Goal: Task Accomplishment & Management: Manage account settings

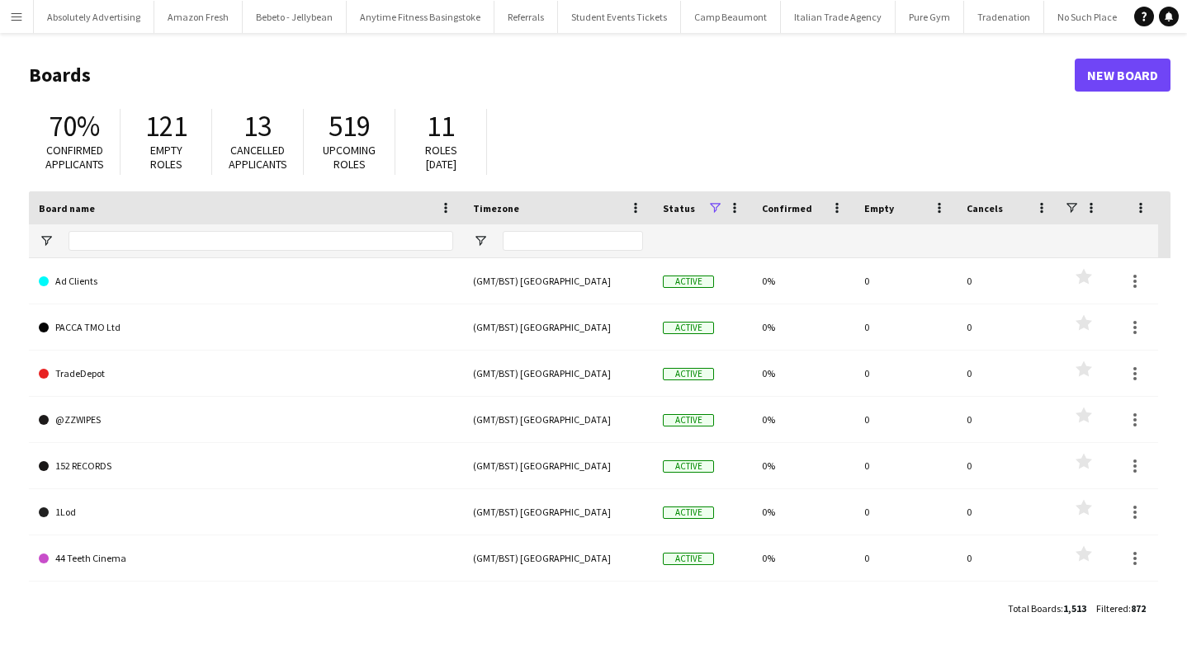
click at [19, 19] on app-icon "Menu" at bounding box center [16, 16] width 13 height 13
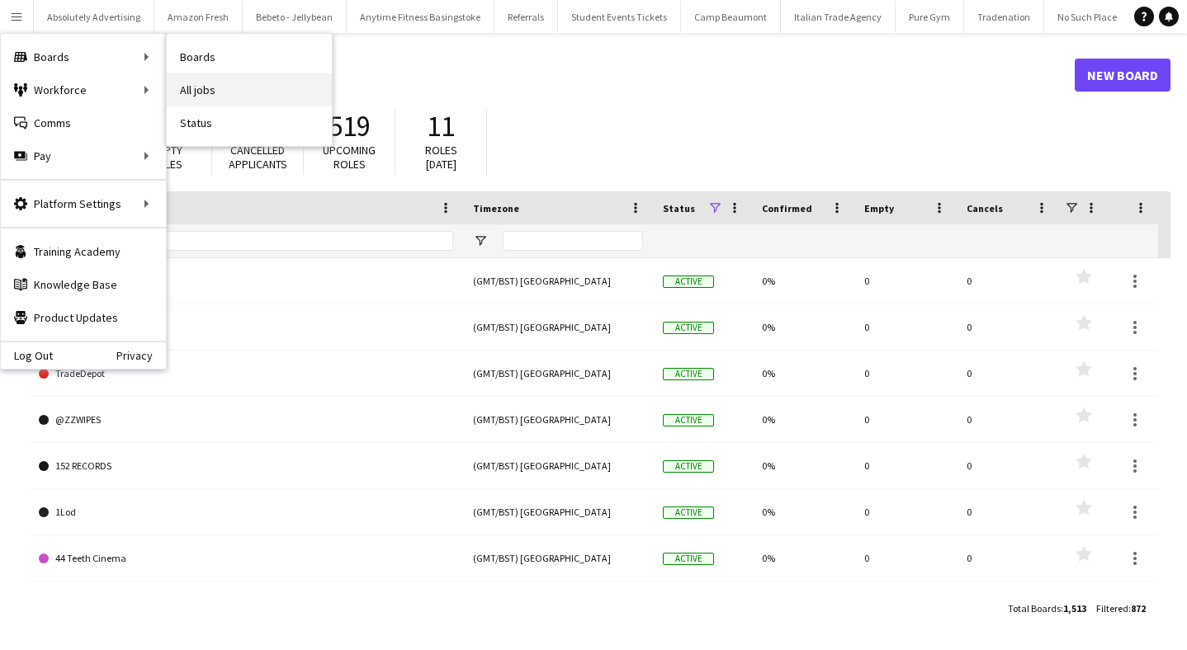
click at [235, 94] on link "All jobs" at bounding box center [249, 89] width 165 height 33
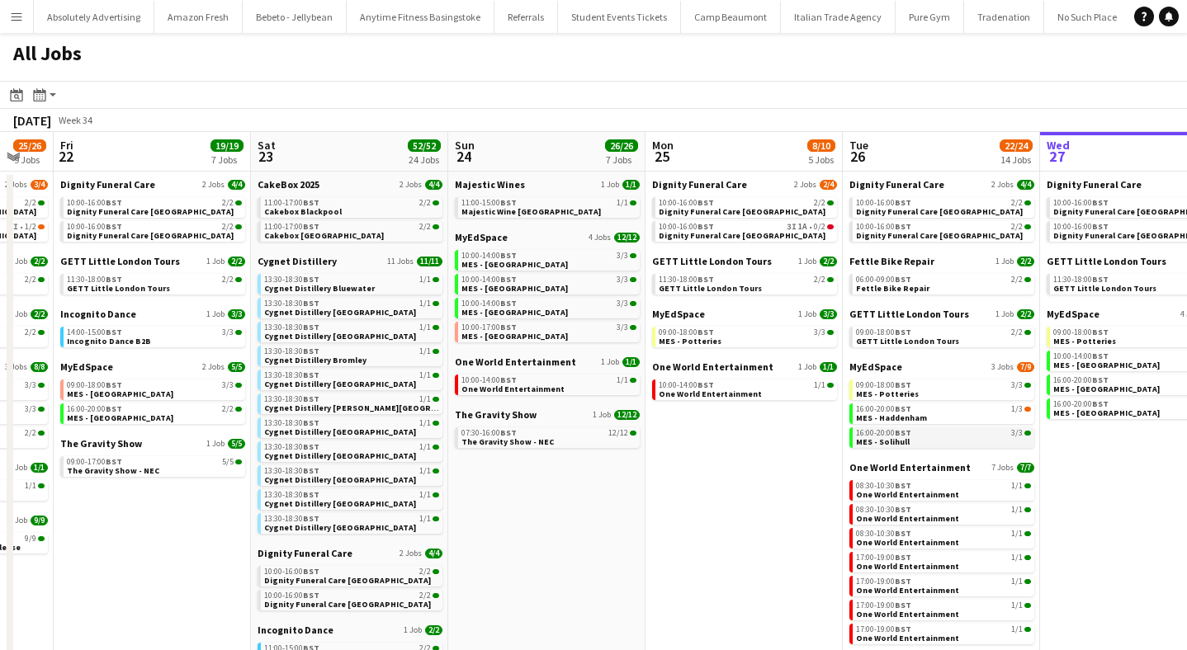
scroll to position [0, 331]
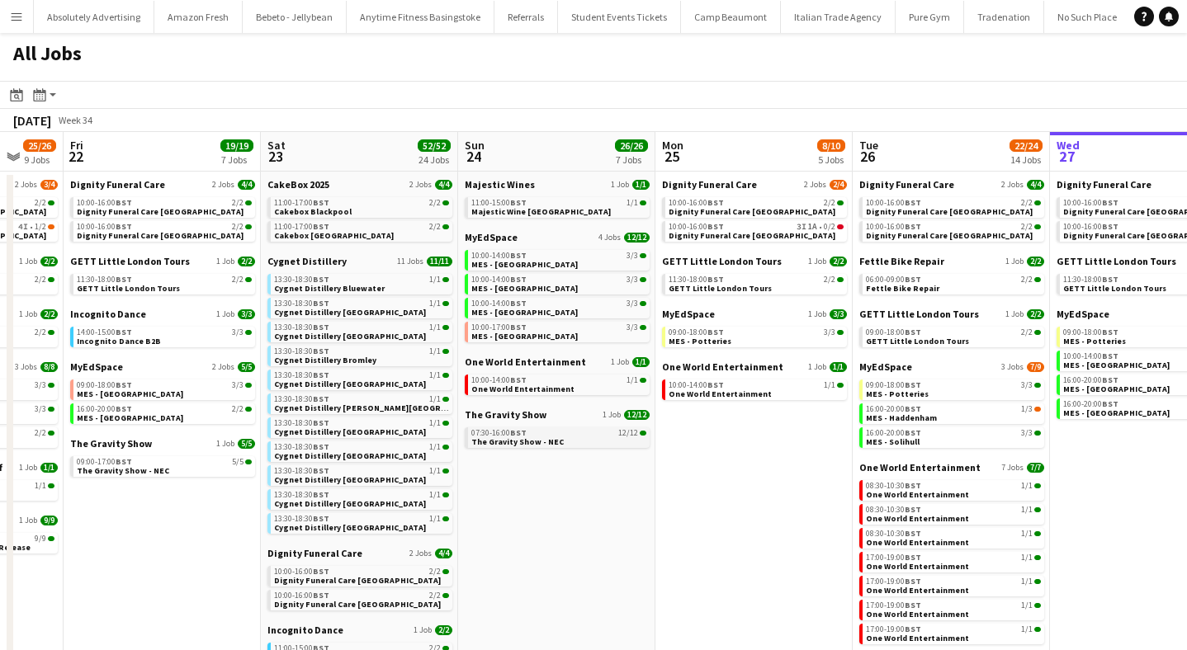
click at [519, 439] on span "The Gravity Show - NEC" at bounding box center [517, 442] width 92 height 11
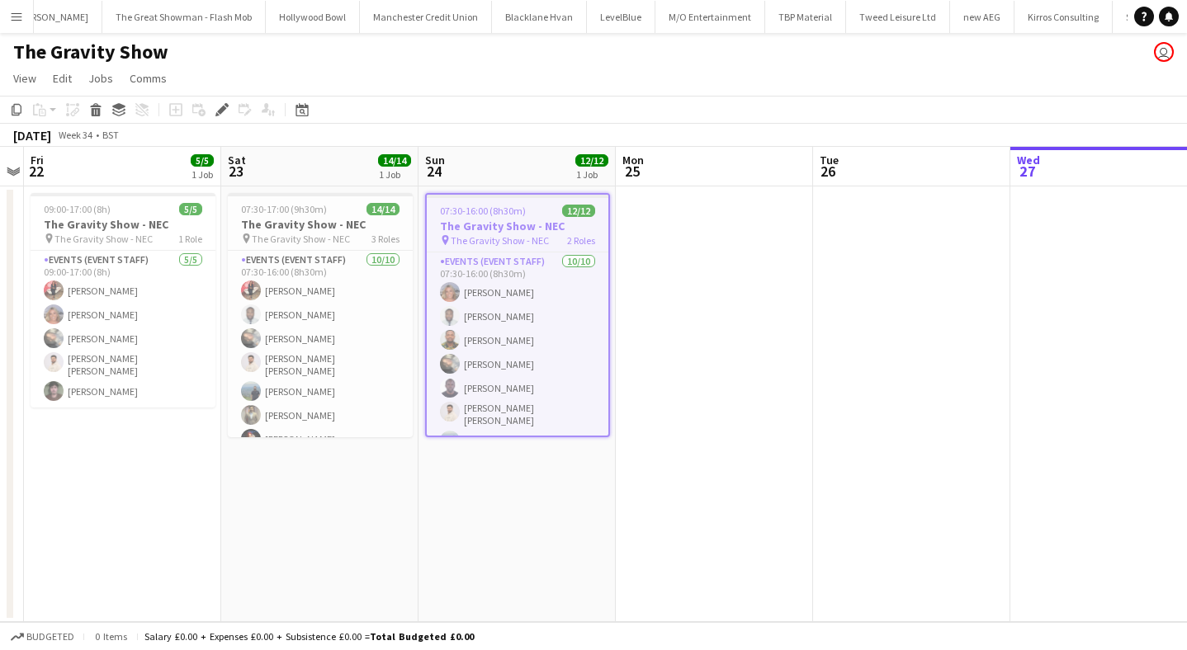
scroll to position [0, 57016]
click at [210, 109] on div "Add job Add linked Job Edit Edit linked Job Applicants" at bounding box center [215, 110] width 126 height 20
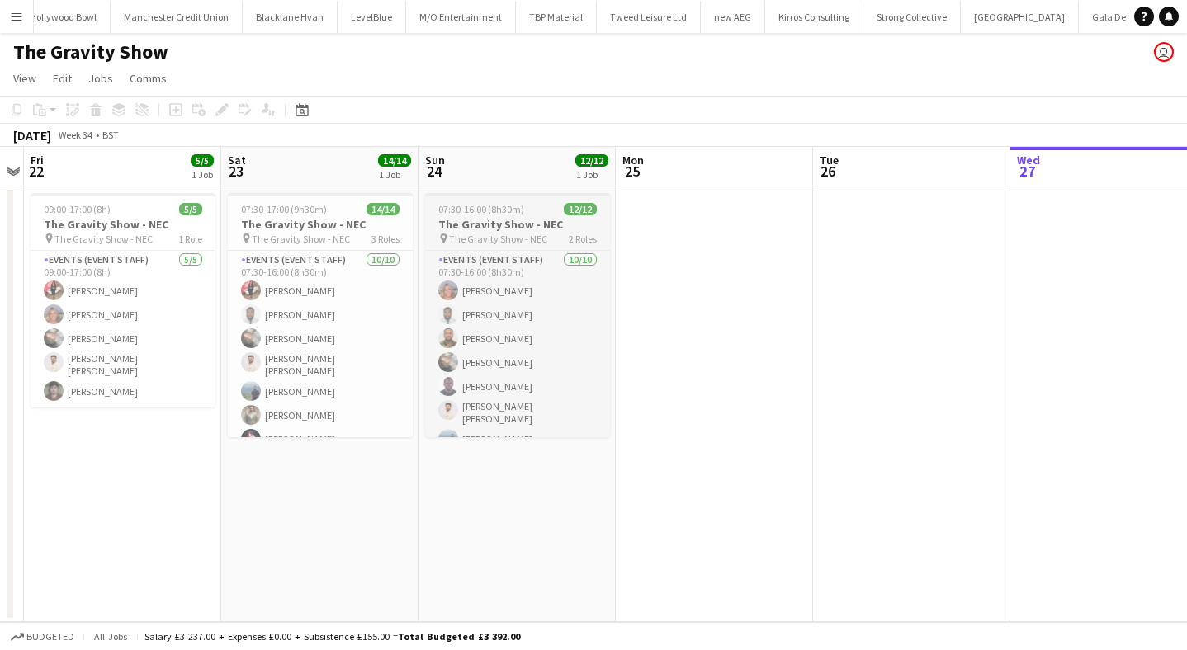
click at [489, 220] on h3 "The Gravity Show - NEC" at bounding box center [517, 224] width 185 height 15
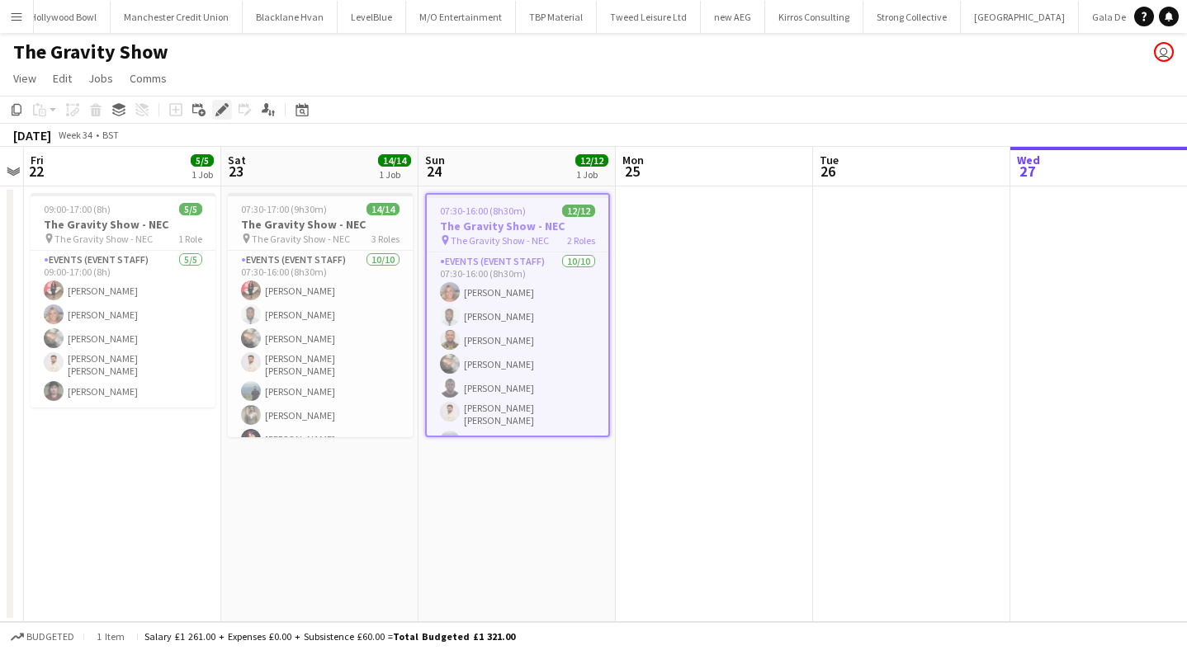
click at [220, 111] on icon at bounding box center [221, 110] width 9 height 9
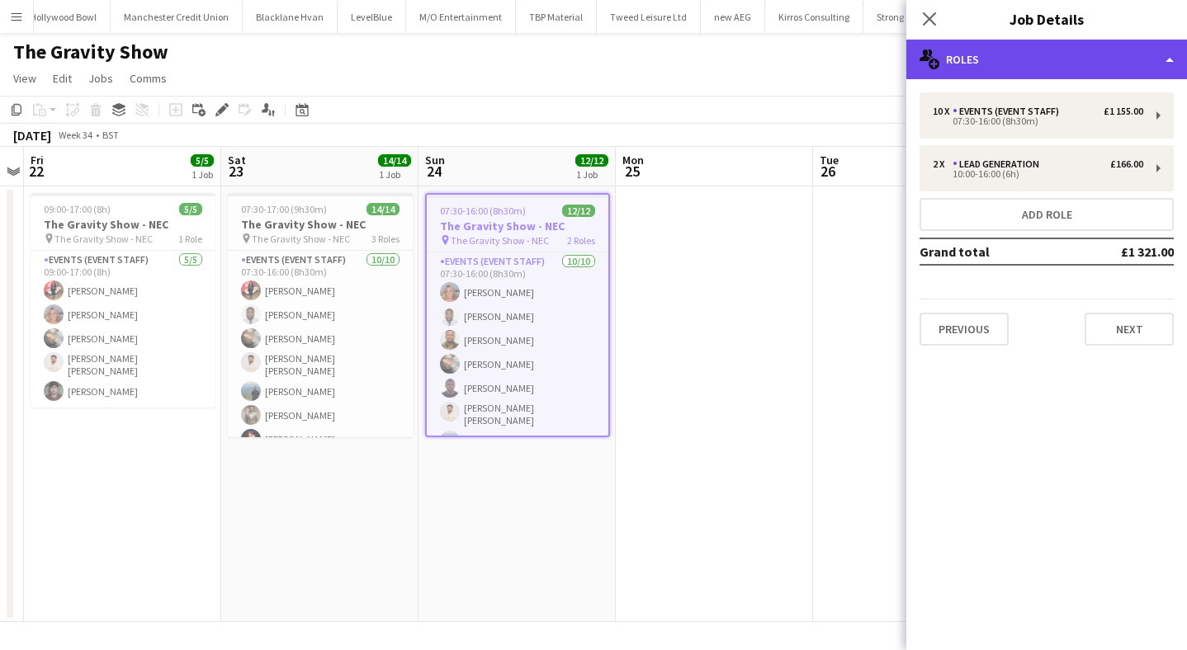
click at [1055, 64] on div "multiple-users-add Roles" at bounding box center [1046, 60] width 281 height 40
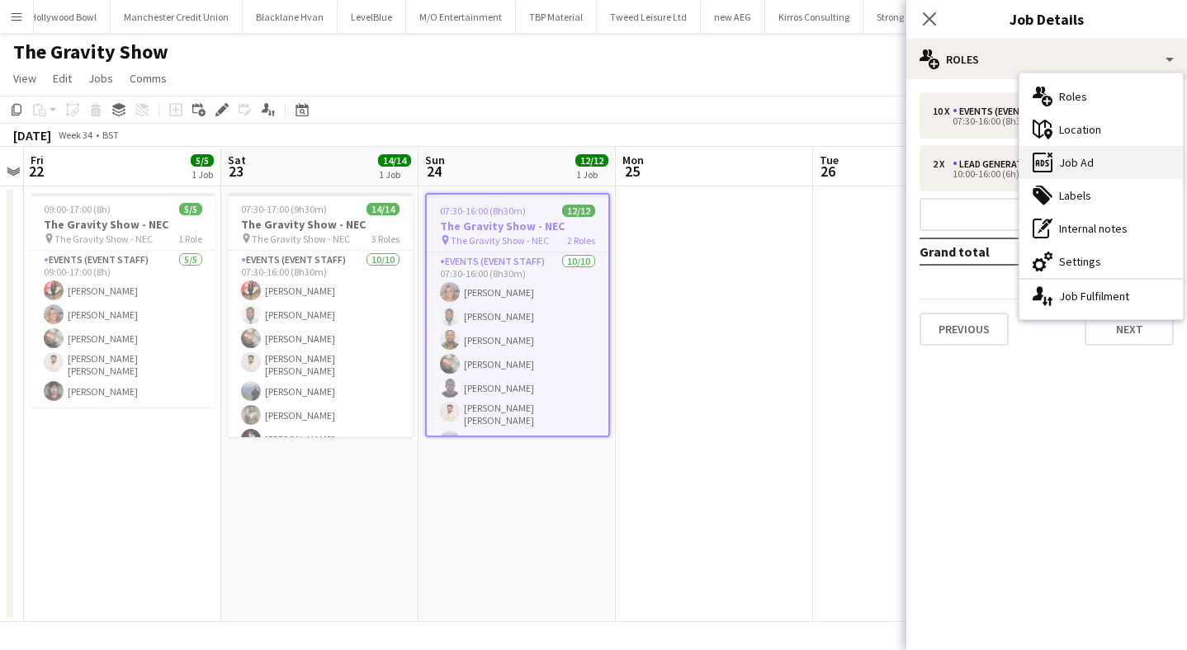
click at [1089, 152] on div "ads-window Job Ad" at bounding box center [1100, 162] width 163 height 33
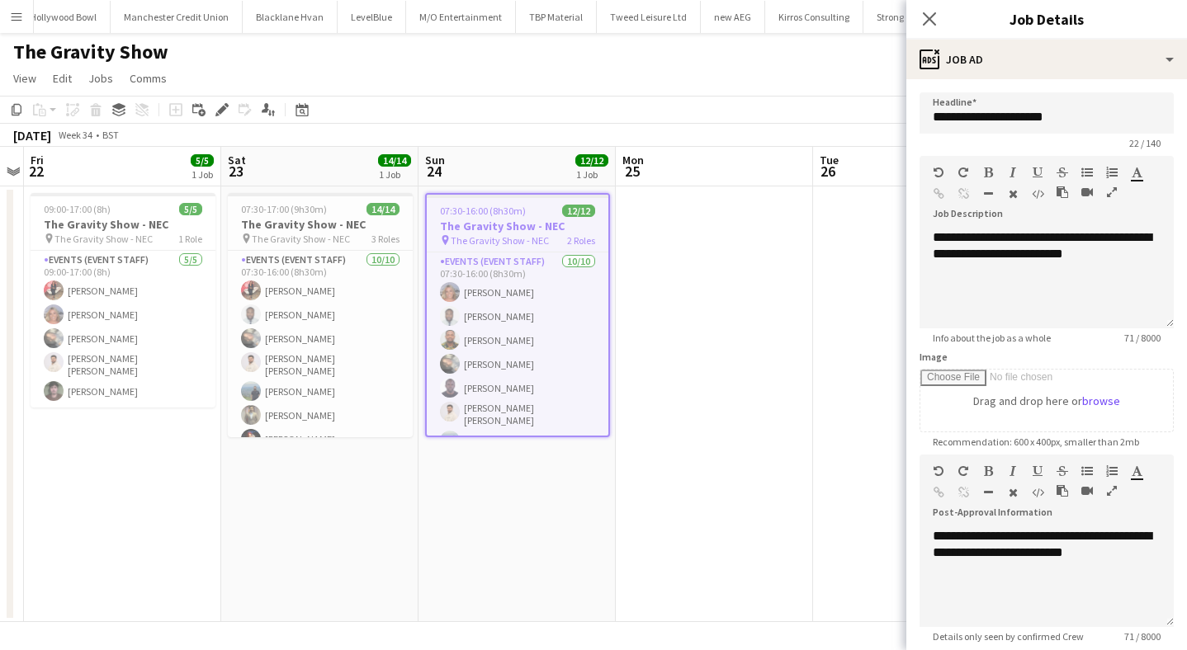
click at [1068, 79] on div "**********" at bounding box center [1046, 447] width 281 height 737
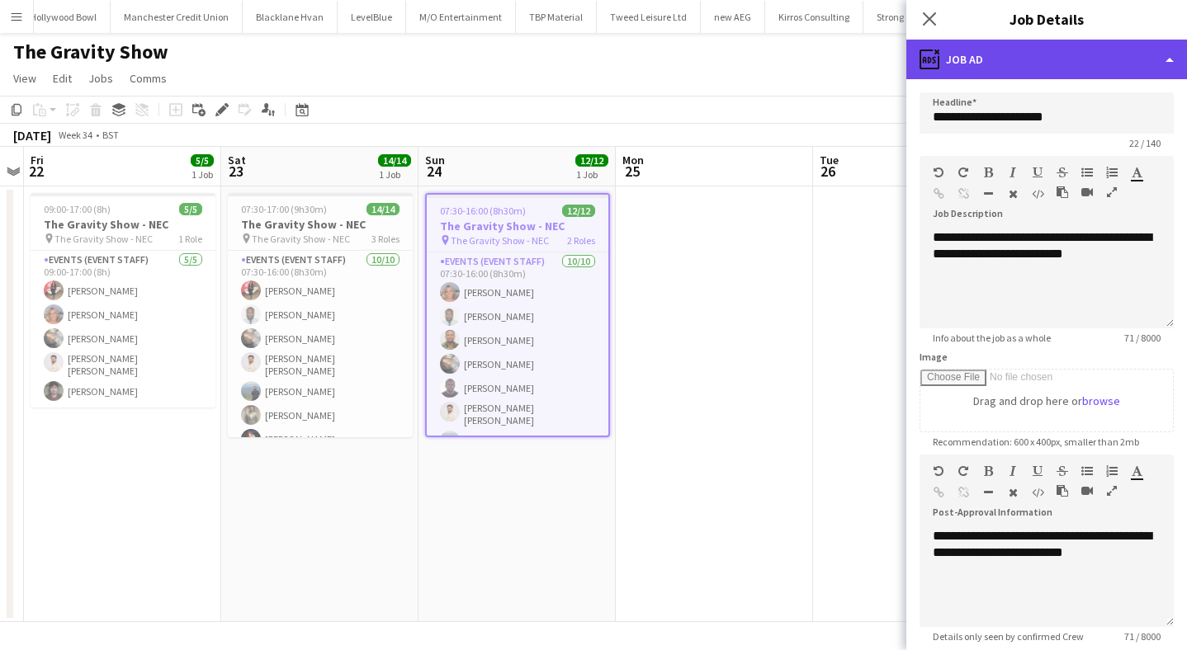
click at [1063, 68] on div "ads-window Job Ad" at bounding box center [1046, 60] width 281 height 40
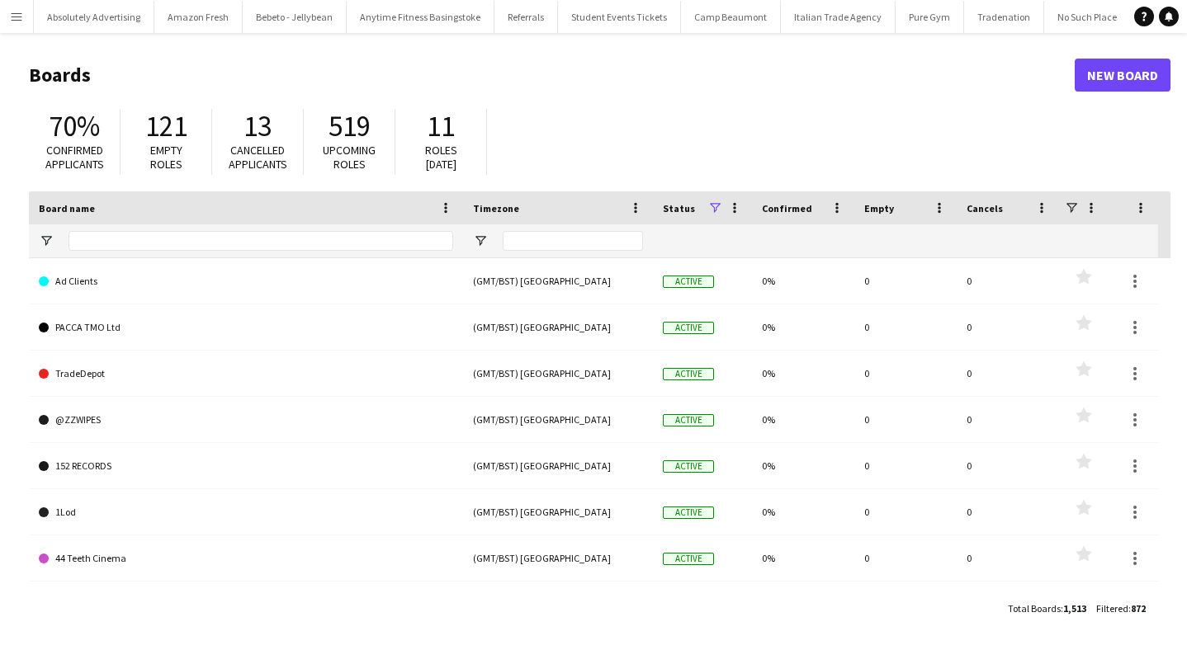
click at [12, 14] on app-icon "Menu" at bounding box center [16, 16] width 13 height 13
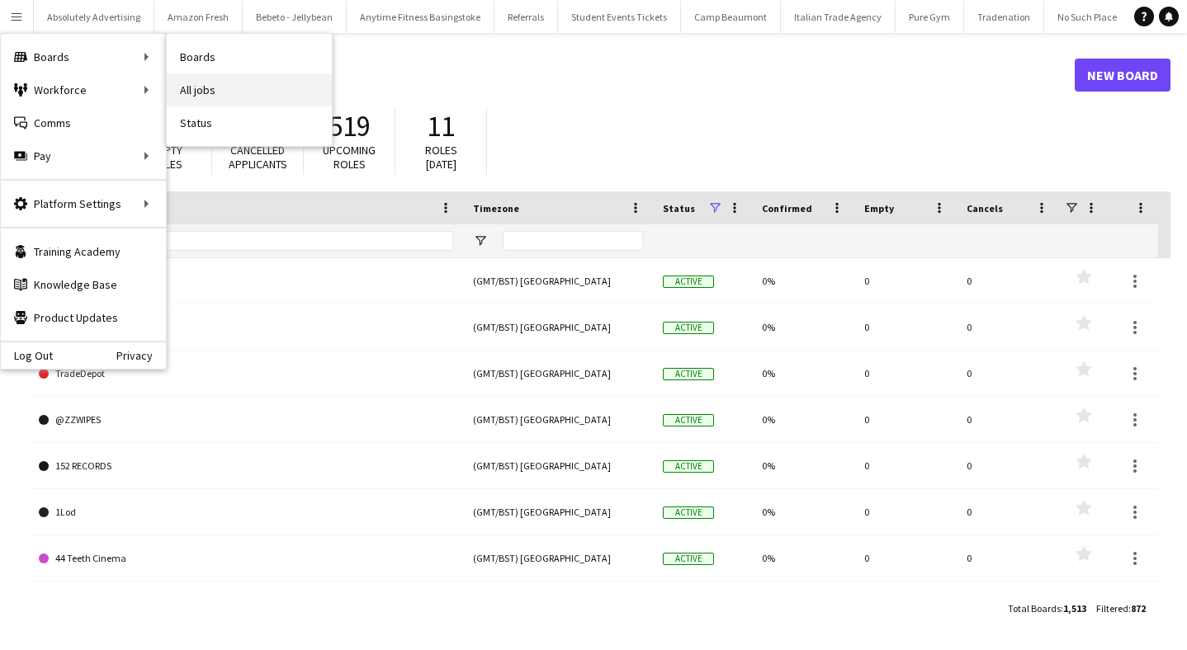
click at [225, 81] on link "All jobs" at bounding box center [249, 89] width 165 height 33
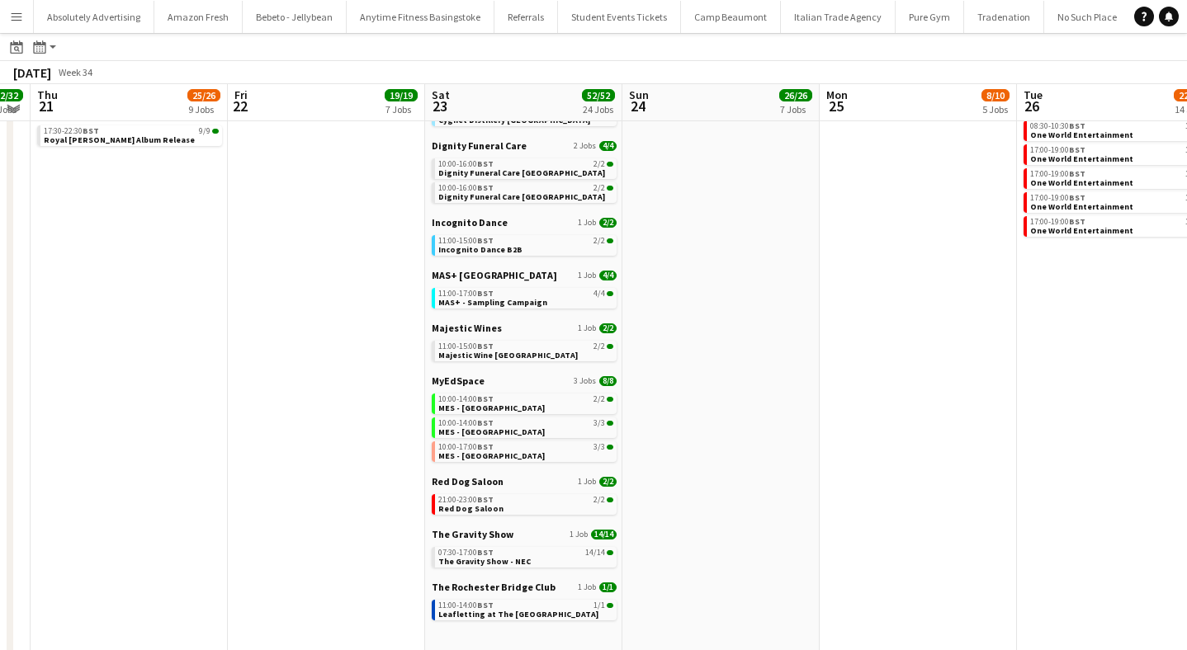
scroll to position [409, 0]
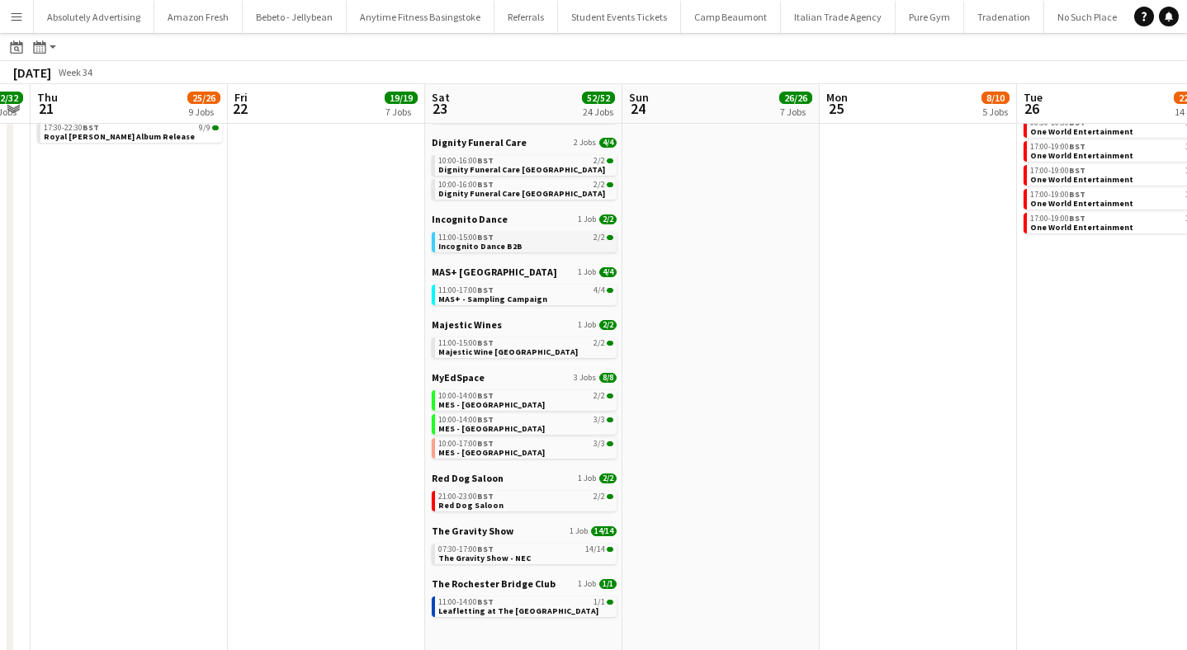
click at [496, 243] on span "Incognito Dance B2B" at bounding box center [480, 246] width 84 height 11
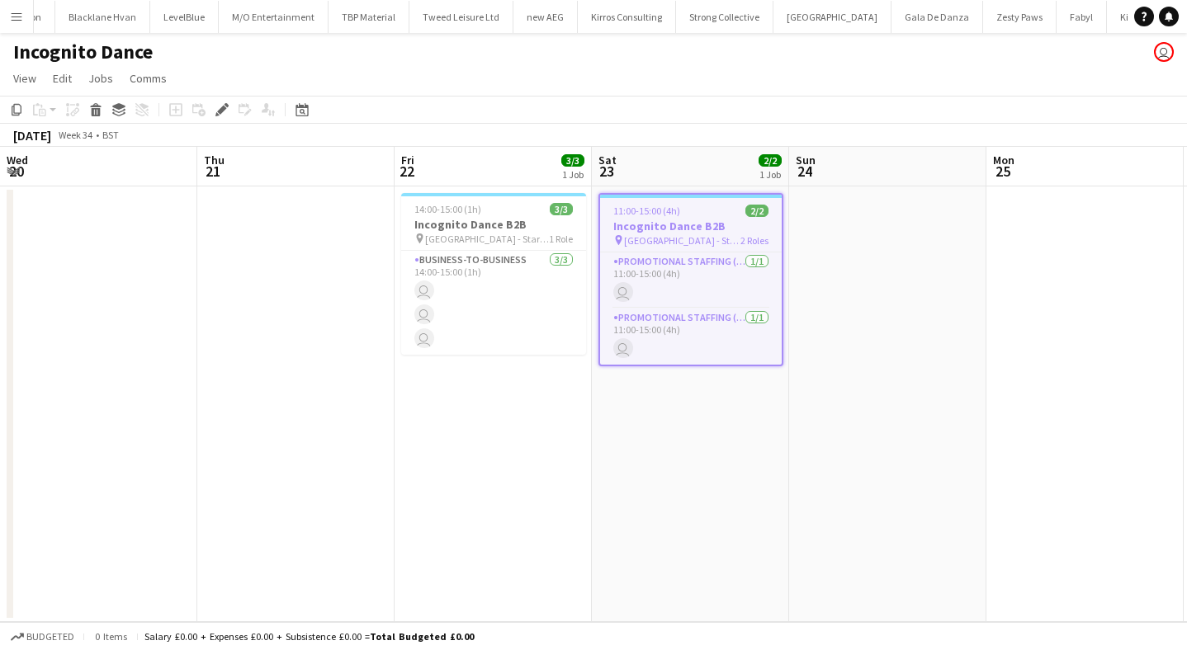
scroll to position [0, 568]
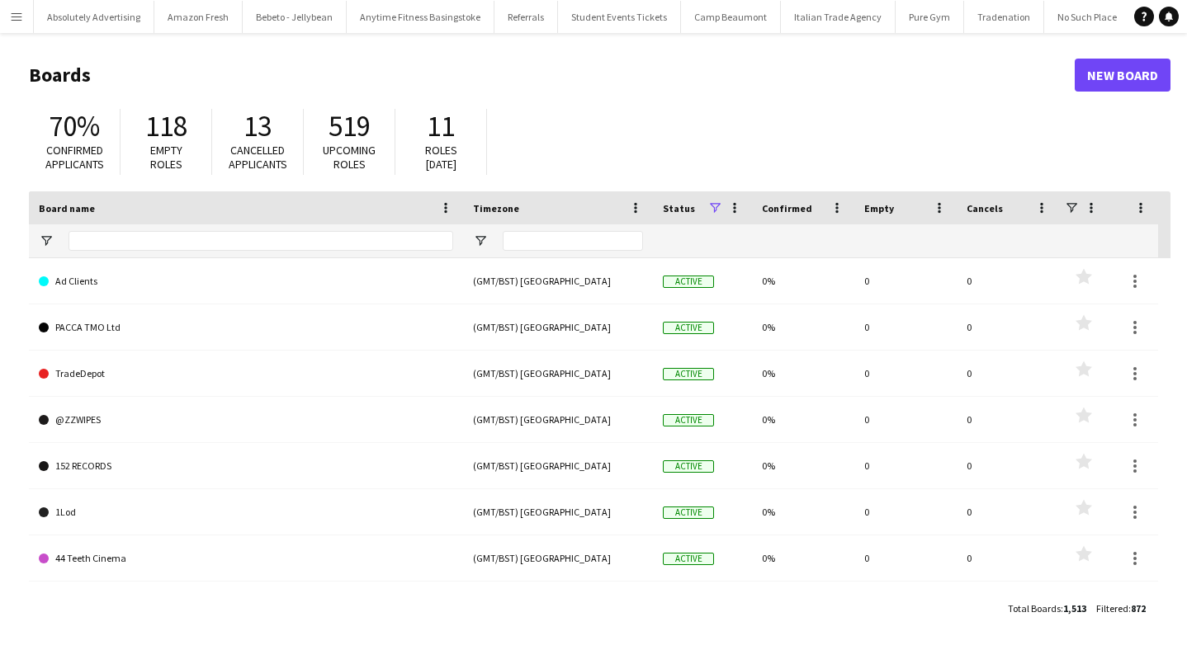
click at [7, 14] on button "Menu" at bounding box center [16, 16] width 33 height 33
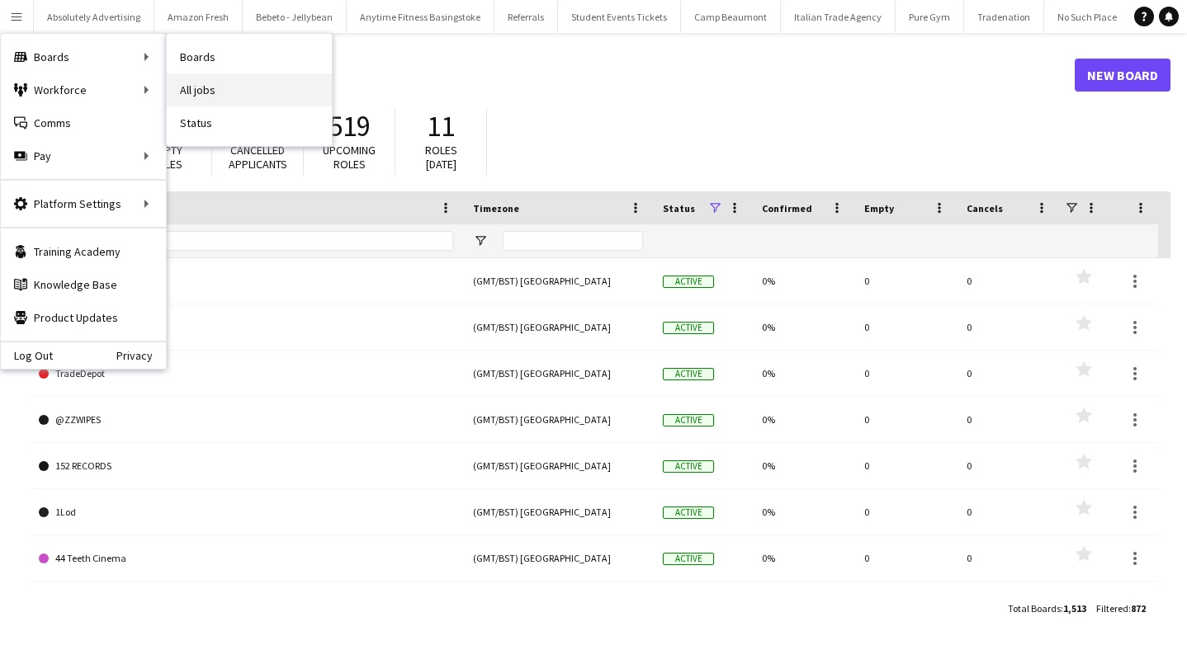
click at [219, 89] on link "All jobs" at bounding box center [249, 89] width 165 height 33
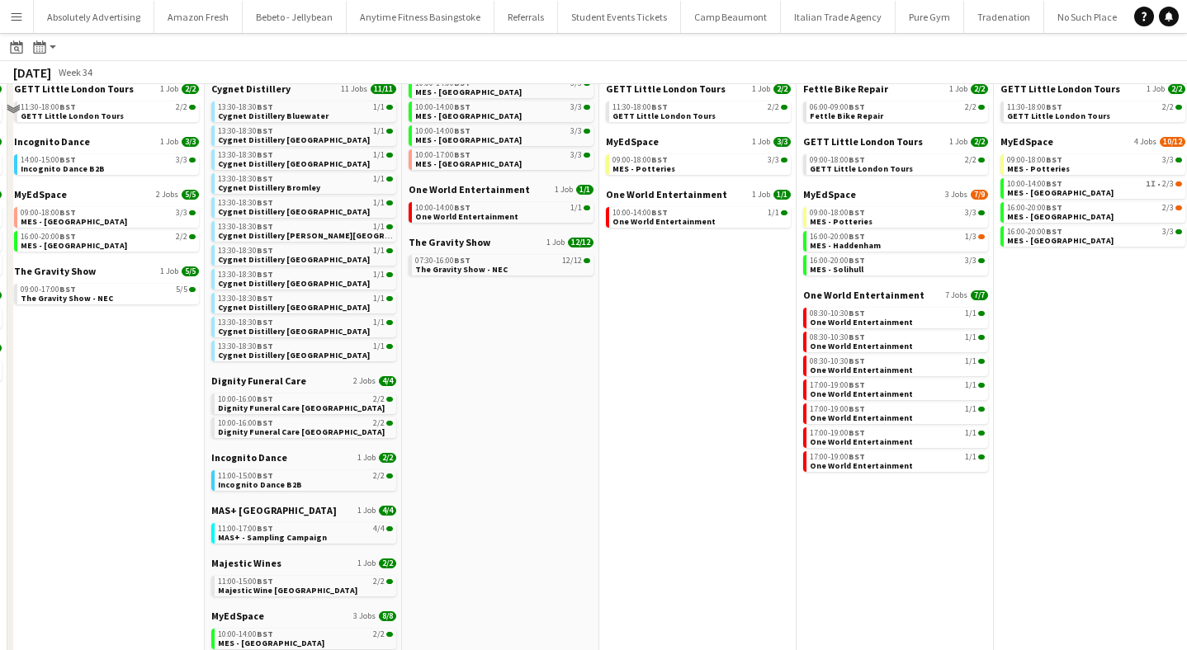
scroll to position [128, 0]
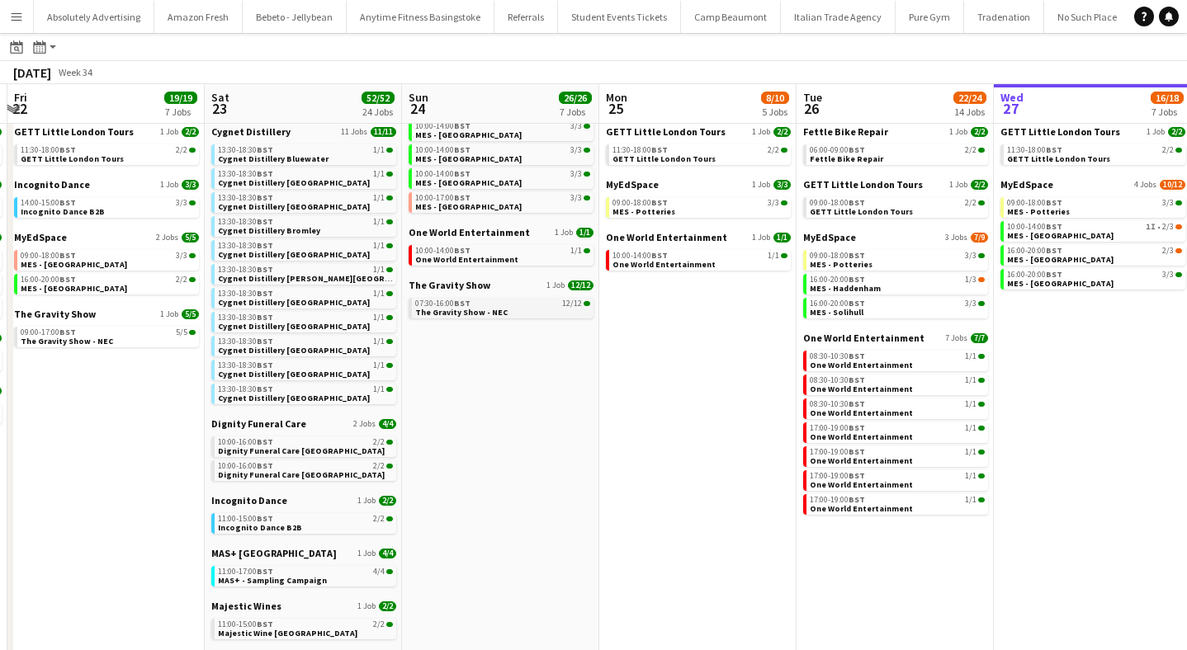
click at [452, 317] on app-brief-job-card "07:30-16:00 BST 12/12 The Gravity Show - NEC" at bounding box center [501, 308] width 185 height 21
click at [447, 300] on span "07:30-16:00 BST" at bounding box center [442, 304] width 55 height 8
click at [664, 407] on app-date-cell "Dignity Funeral Care 2 Jobs 2/4 10:00-16:00 BST 2/2 Dignity Funeral Care Aberde…" at bounding box center [697, 641] width 197 height 1199
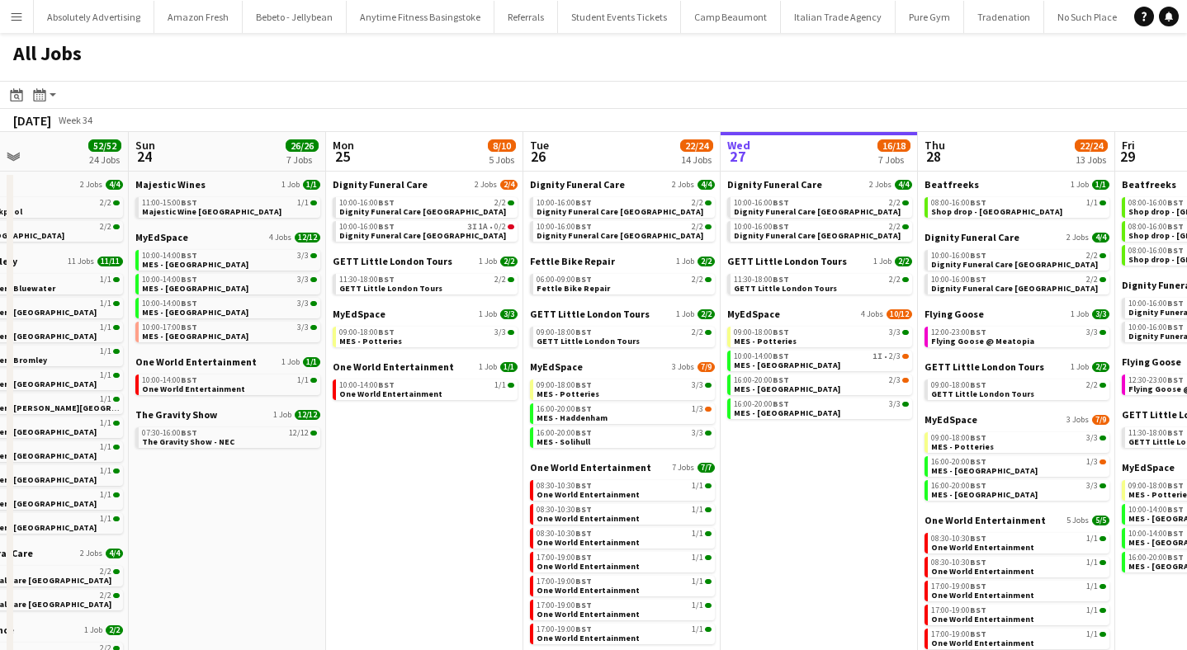
scroll to position [0, 465]
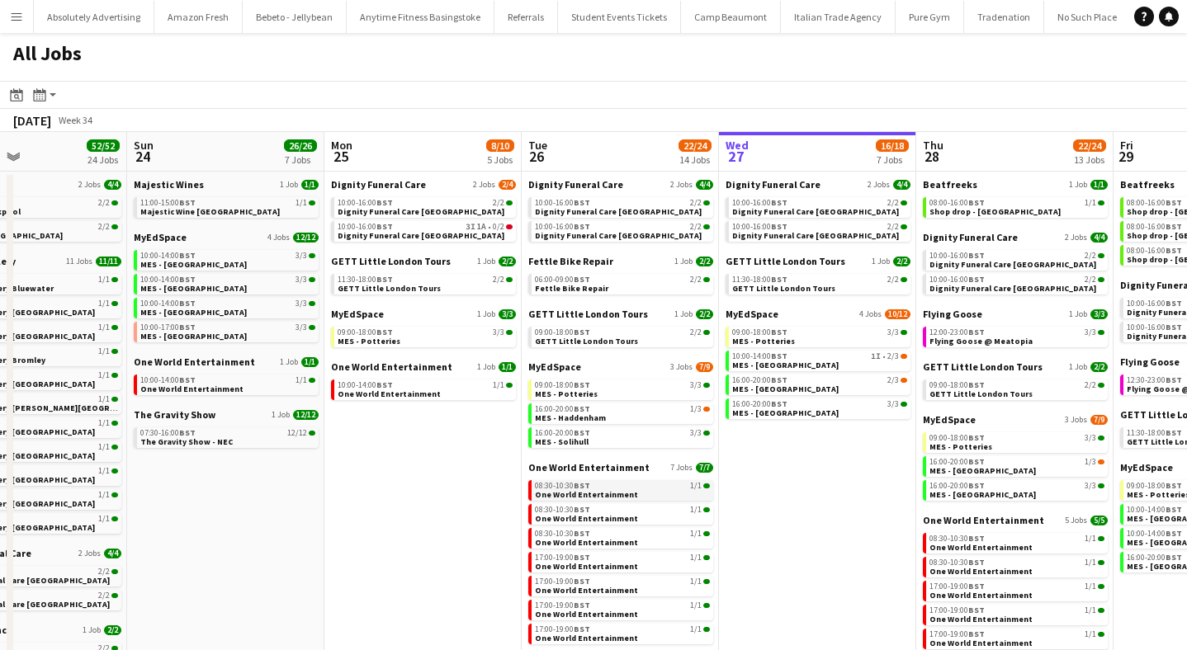
click at [626, 489] on span "One World Entertainment" at bounding box center [586, 494] width 103 height 11
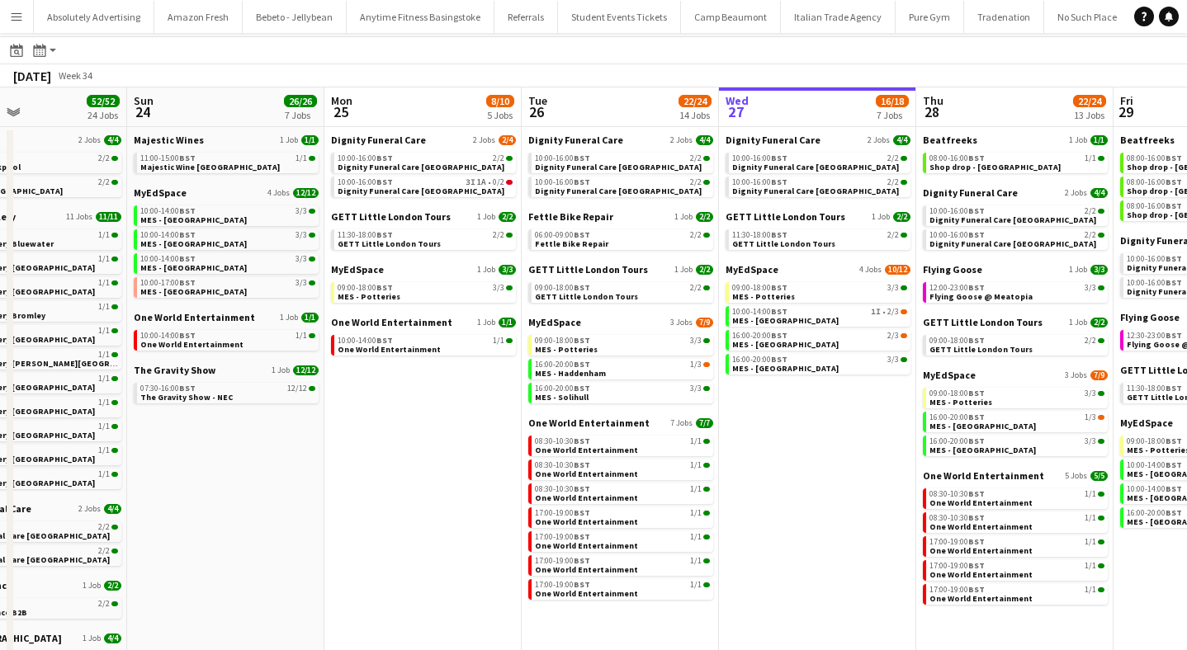
scroll to position [0, 0]
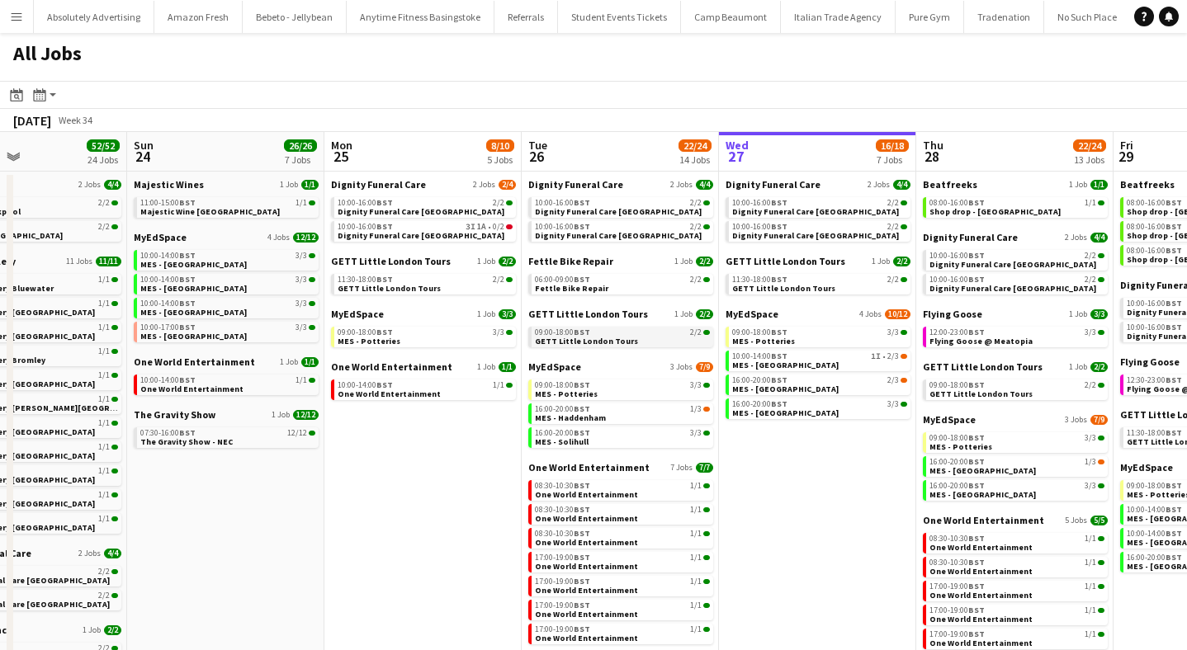
click at [644, 331] on div "09:00-18:00 BST 2/2" at bounding box center [622, 332] width 175 height 8
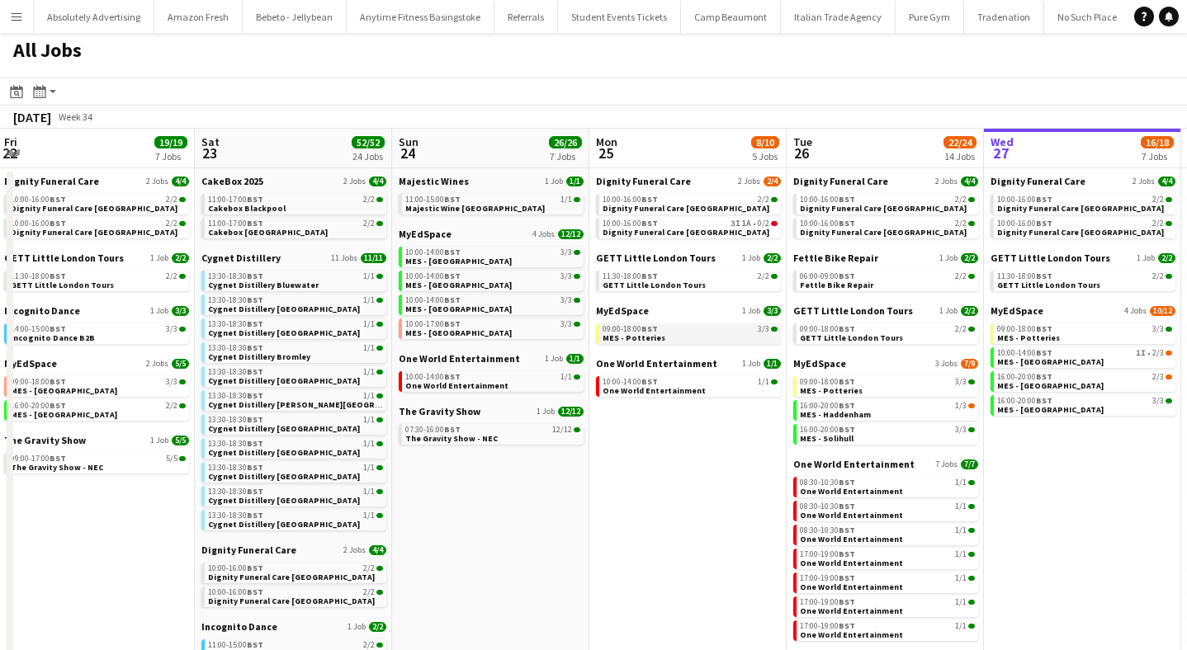
scroll to position [0, 608]
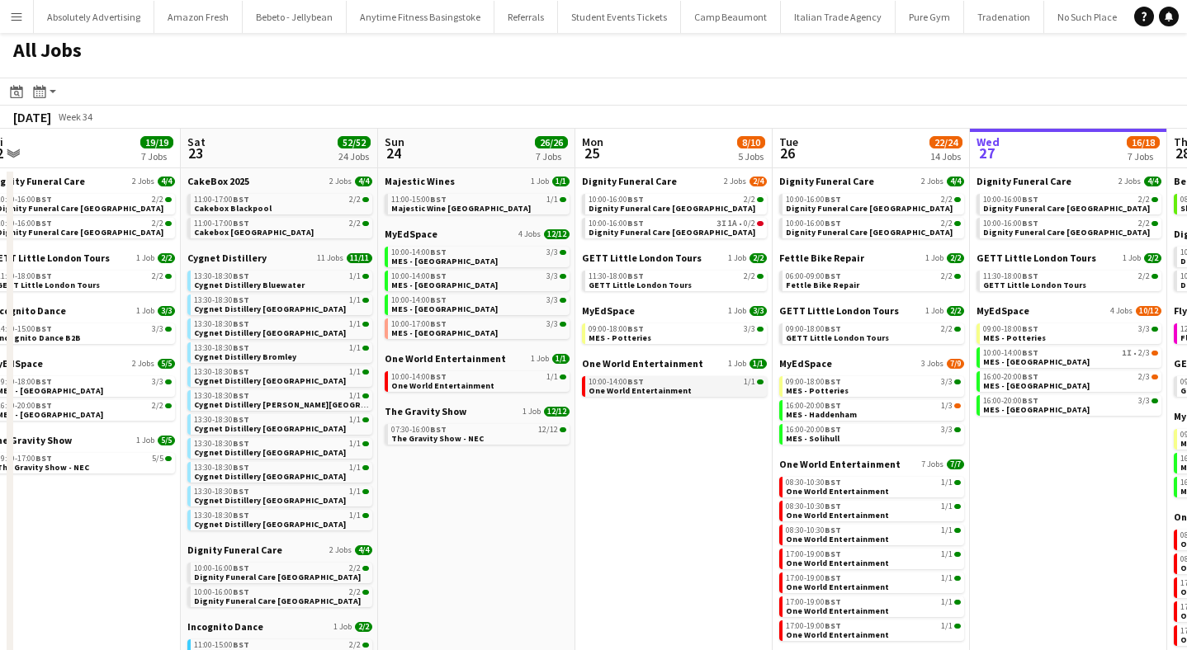
click at [664, 387] on span "One World Entertainment" at bounding box center [639, 390] width 103 height 11
click at [645, 287] on span "GETT Little London Tours" at bounding box center [639, 285] width 103 height 11
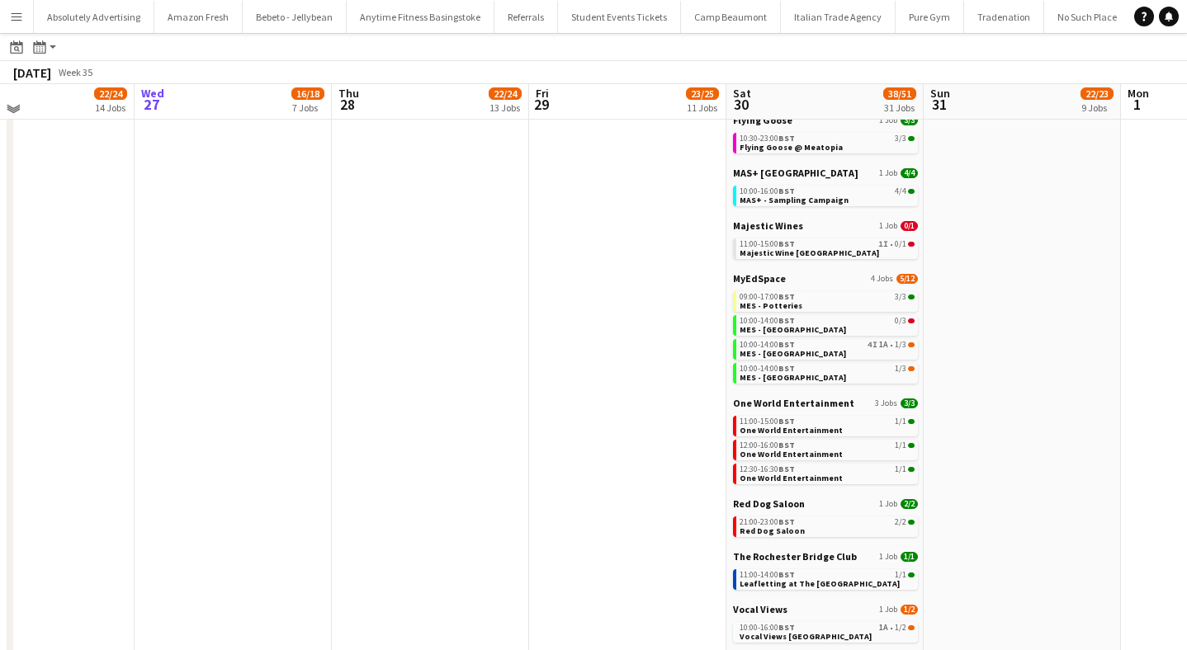
scroll to position [702, 0]
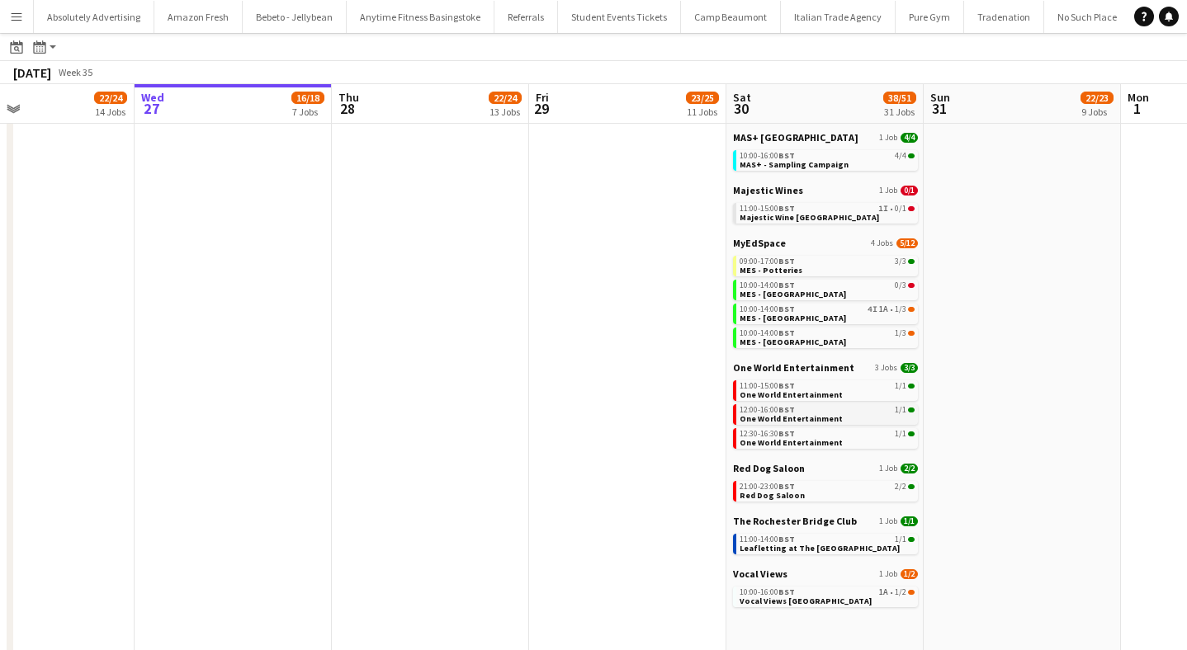
click at [818, 417] on span "One World Entertainment" at bounding box center [790, 418] width 103 height 11
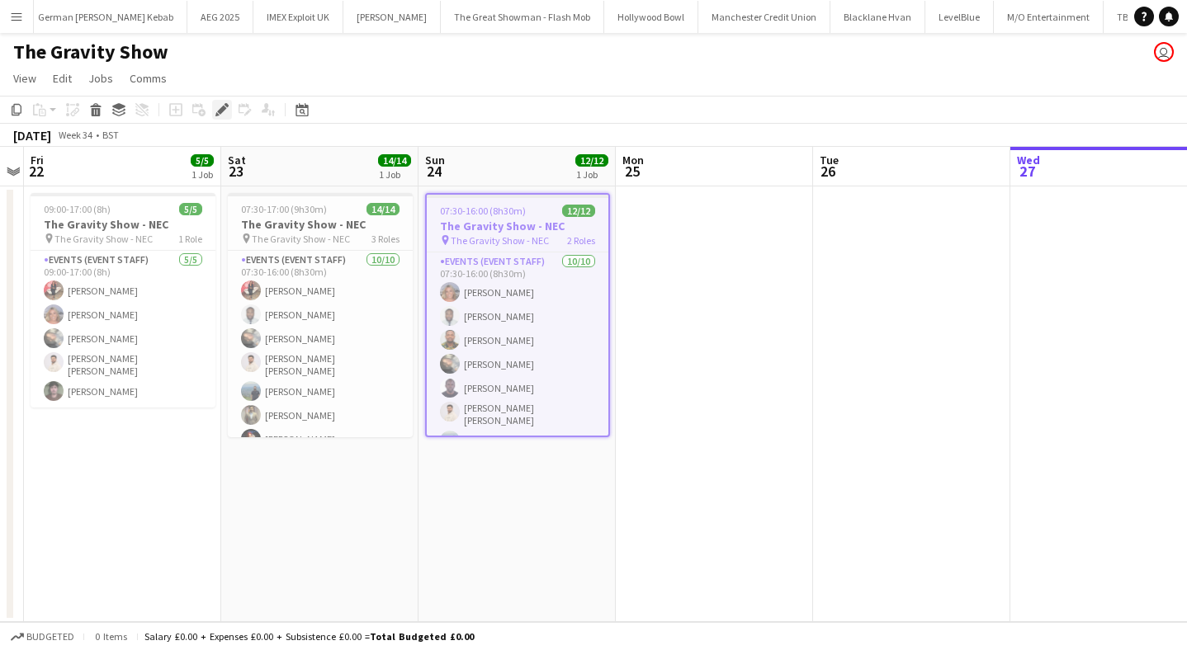
scroll to position [0, 57016]
click at [223, 108] on icon at bounding box center [221, 110] width 9 height 9
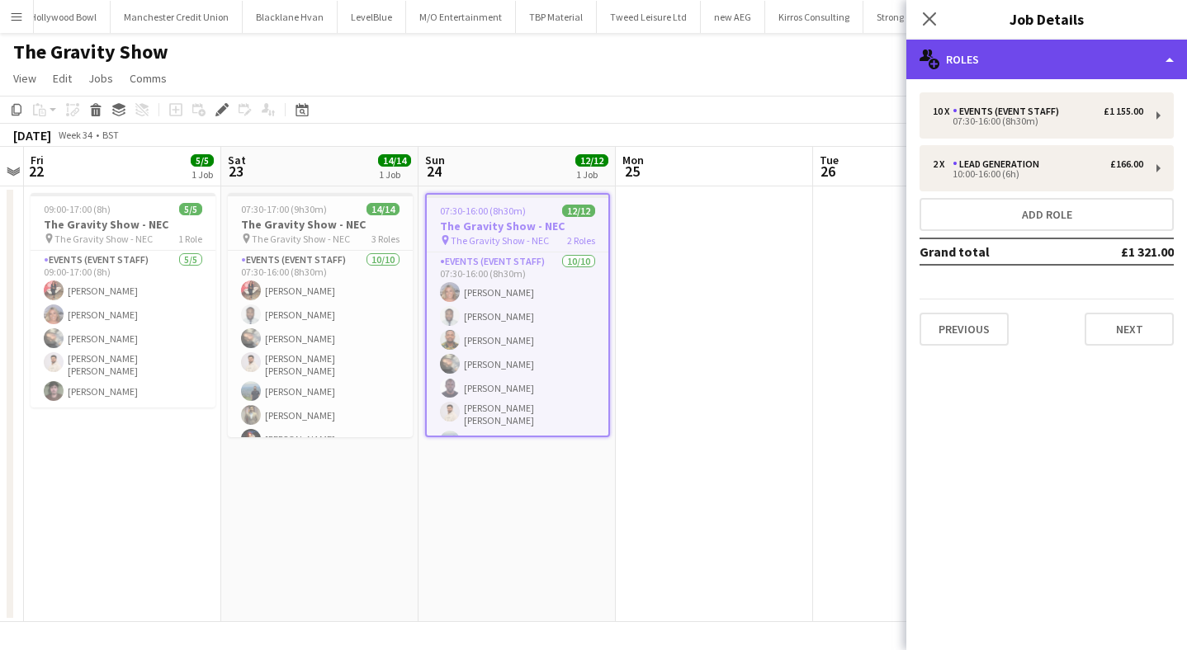
click at [1020, 50] on div "multiple-users-add Roles" at bounding box center [1046, 60] width 281 height 40
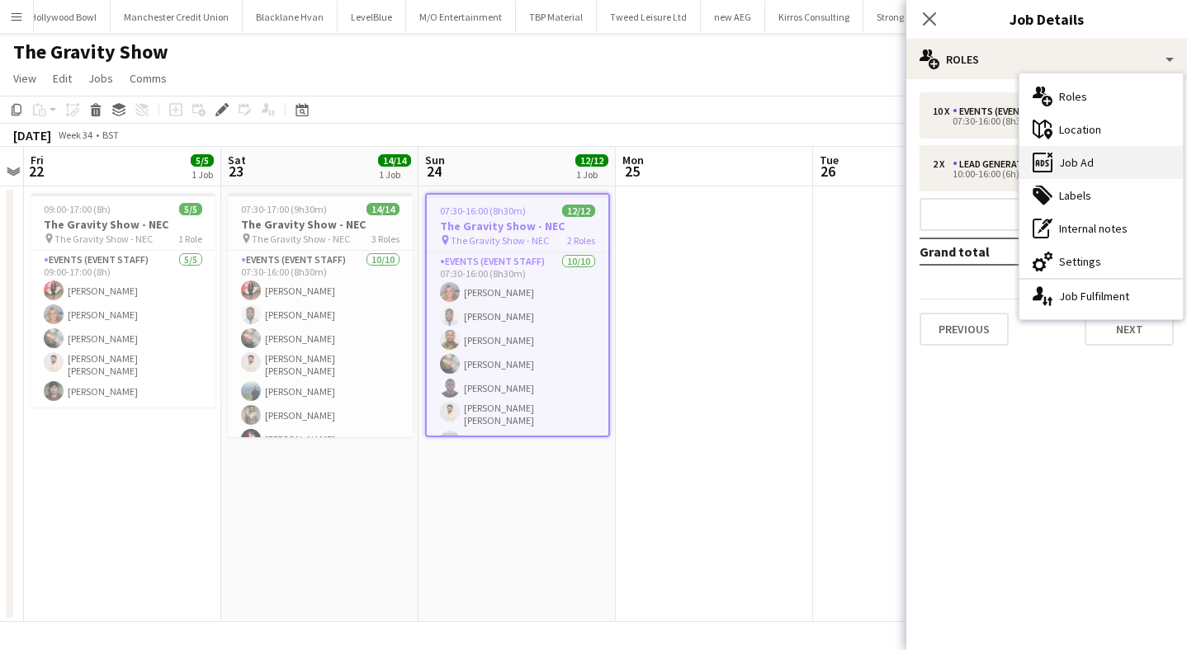
click at [1085, 157] on div "ads-window Job Ad" at bounding box center [1100, 162] width 163 height 33
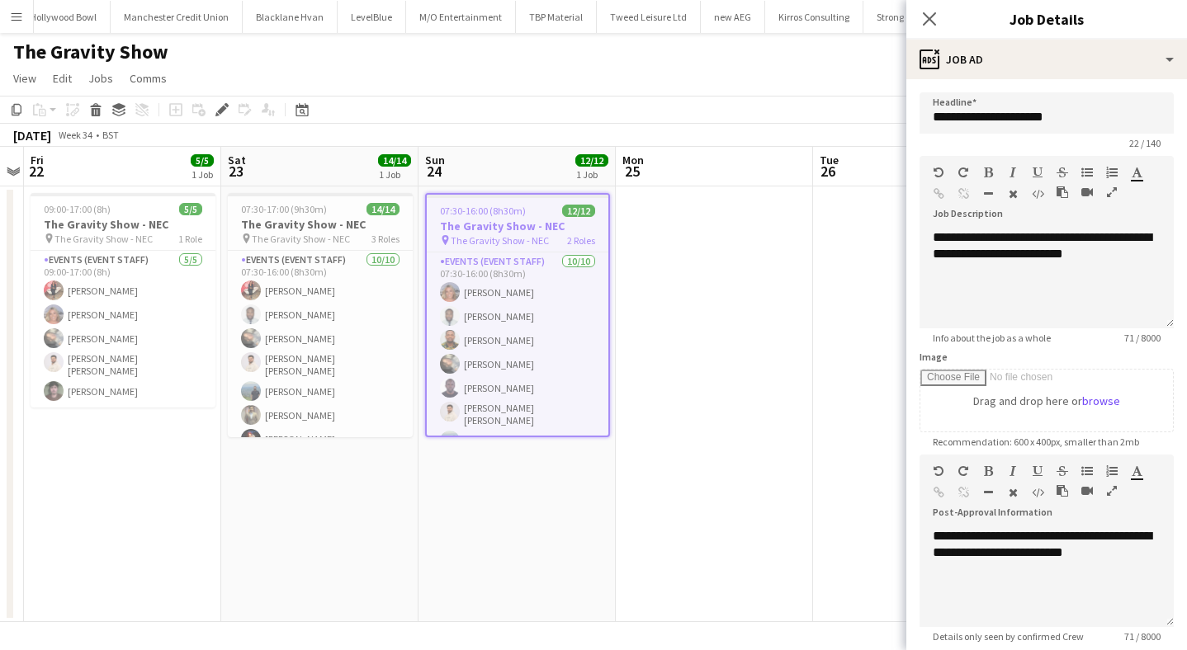
click at [1051, 81] on div "**********" at bounding box center [1046, 447] width 281 height 737
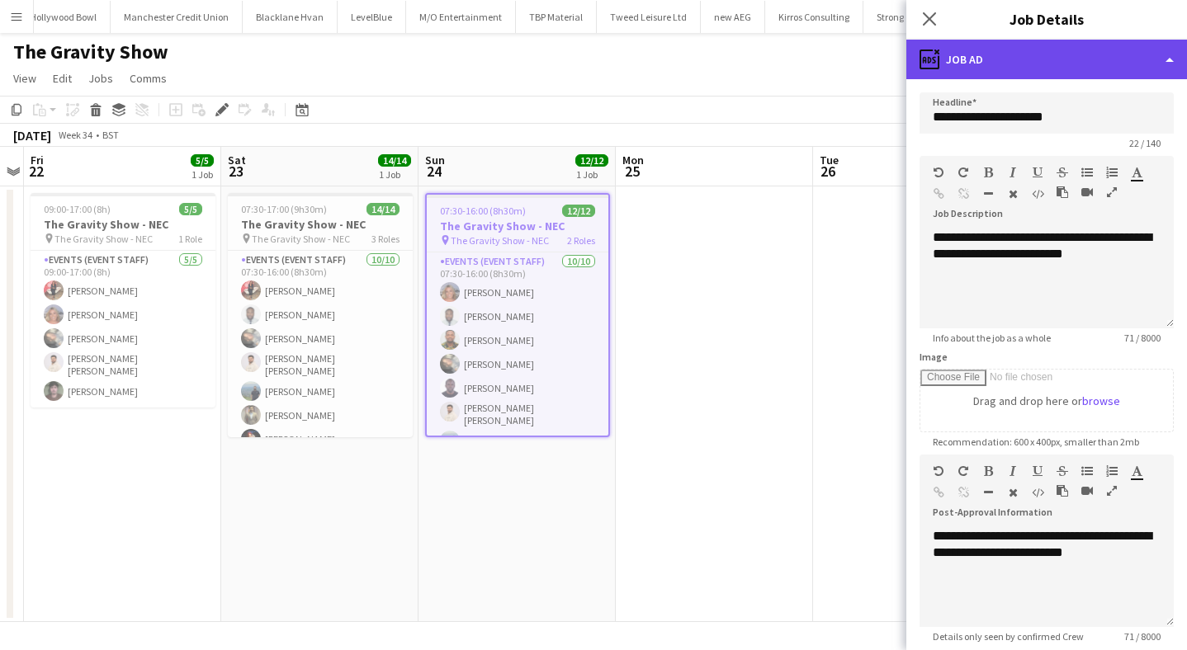
click at [1056, 51] on div "ads-window Job Ad" at bounding box center [1046, 60] width 281 height 40
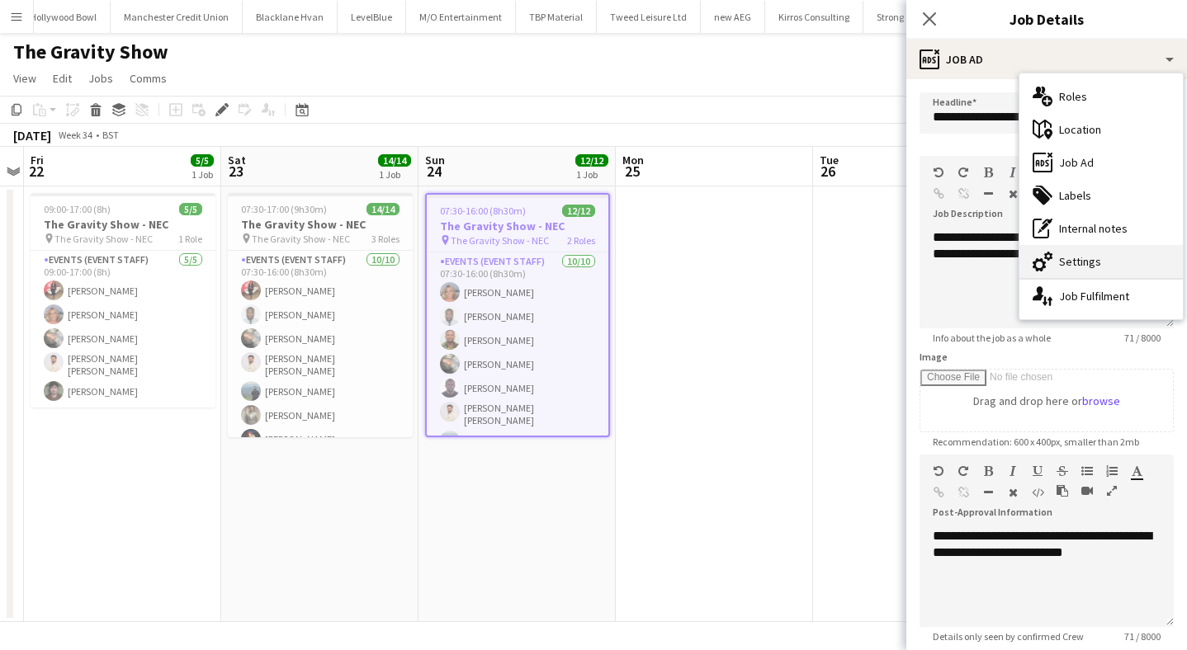
click at [1089, 259] on div "cog-double-3 Settings" at bounding box center [1100, 261] width 163 height 33
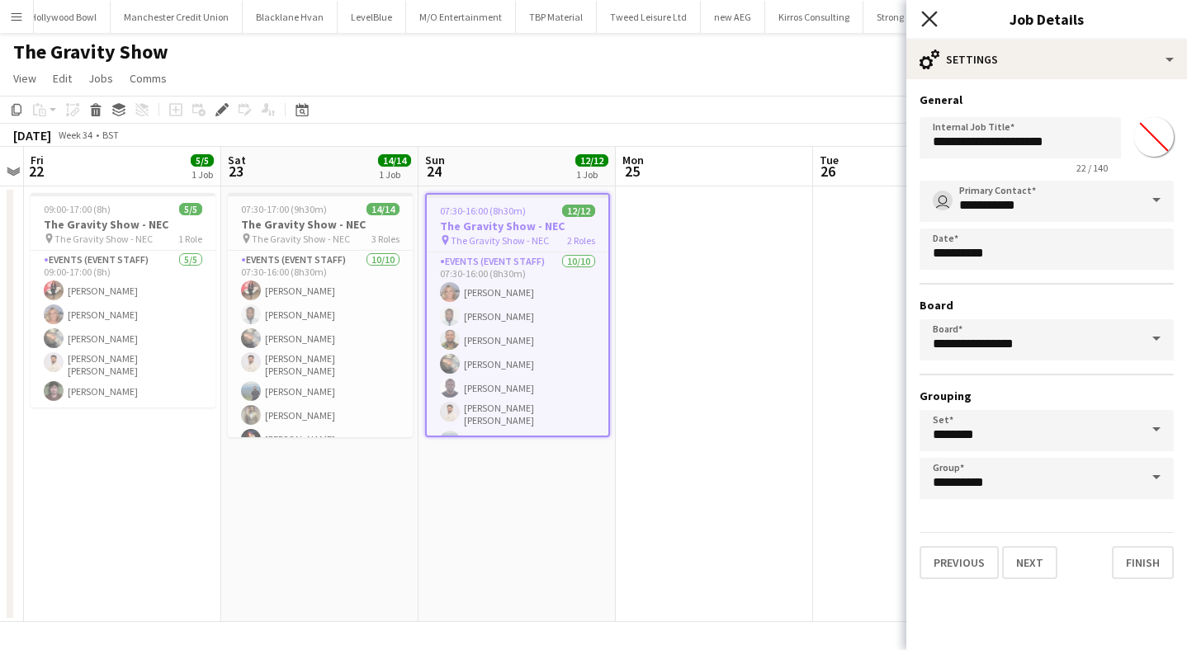
click at [930, 14] on icon "Close pop-in" at bounding box center [929, 19] width 16 height 16
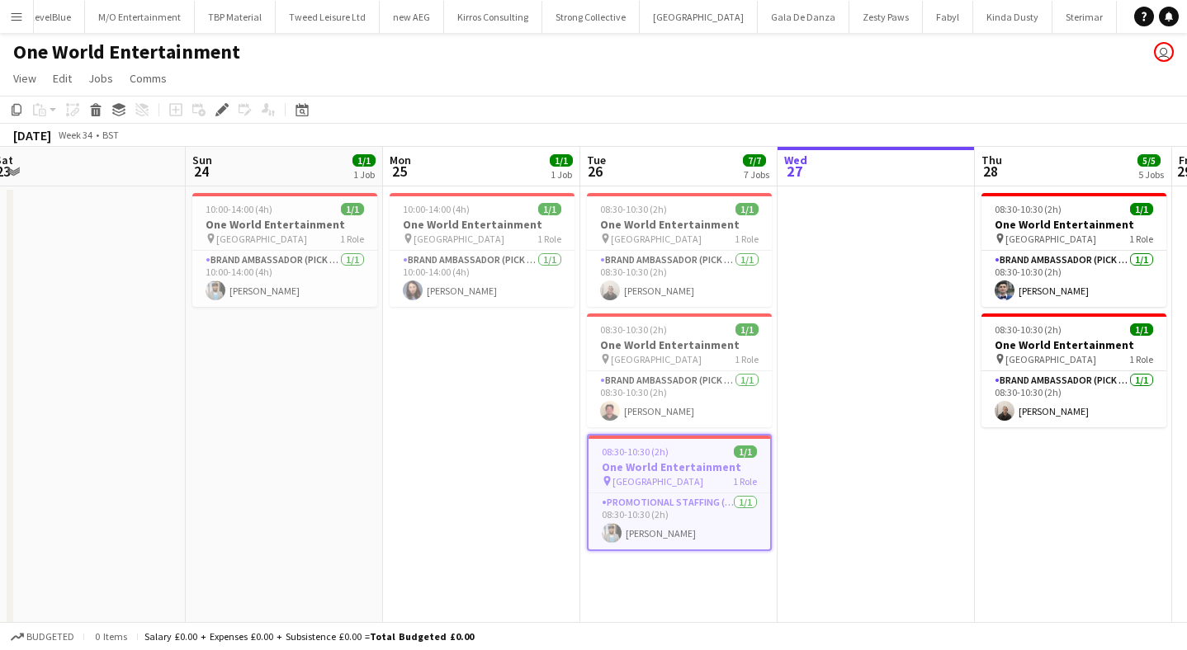
scroll to position [0, 404]
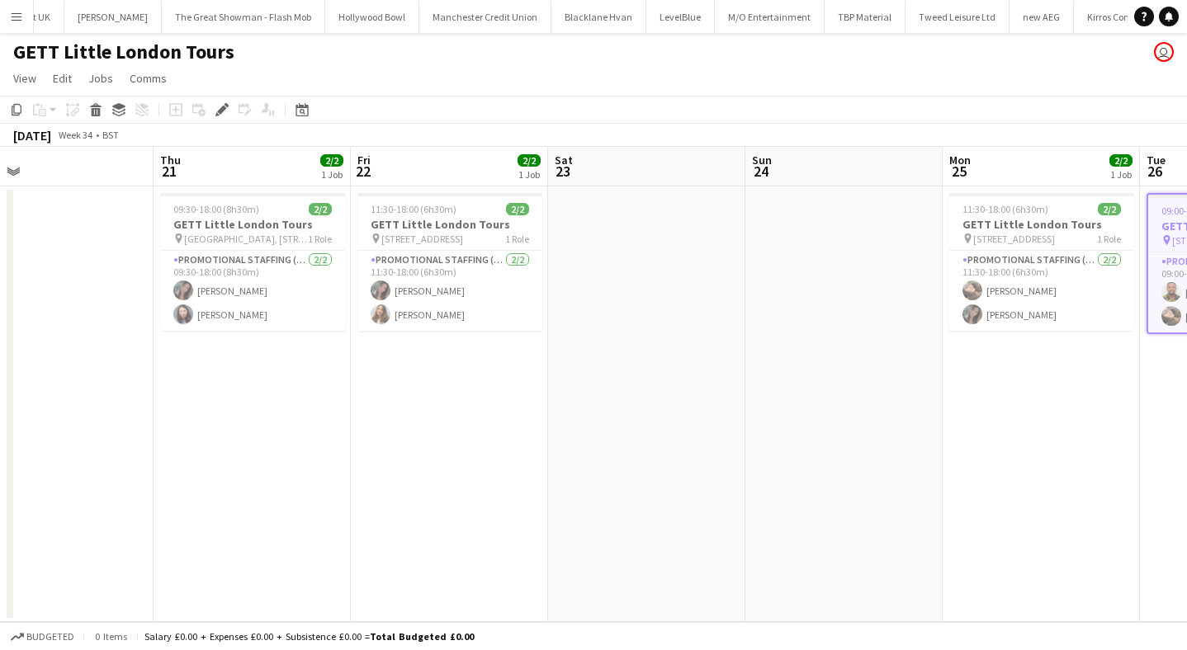
scroll to position [0, 641]
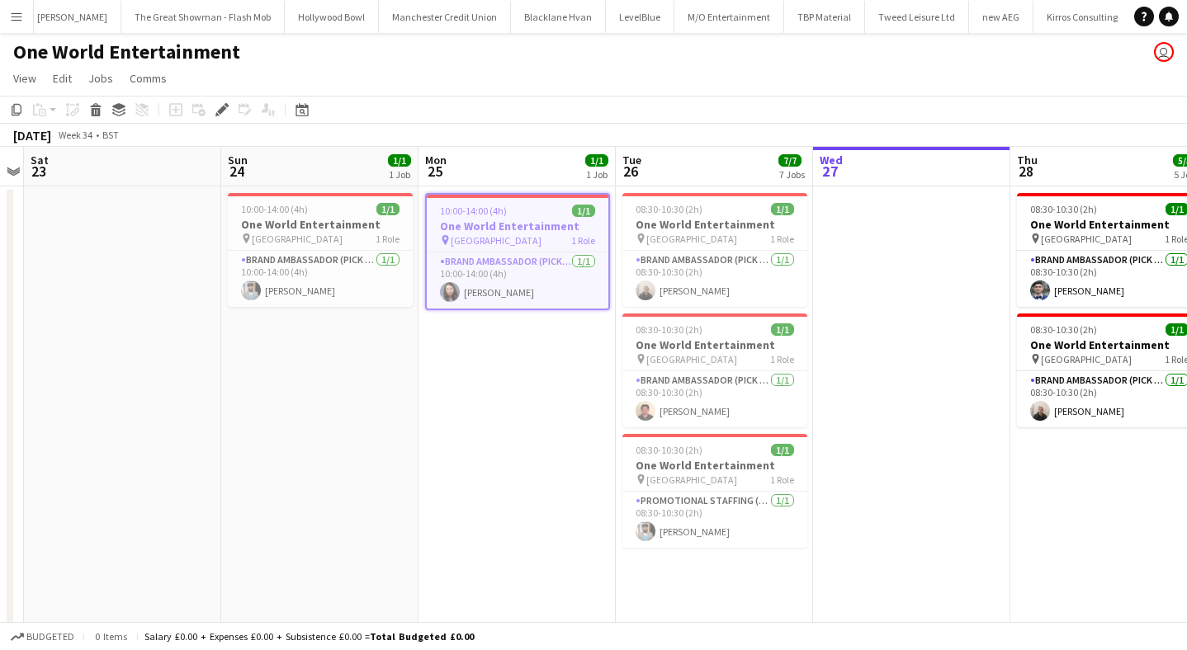
scroll to position [0, 57317]
click at [220, 111] on icon at bounding box center [221, 110] width 9 height 9
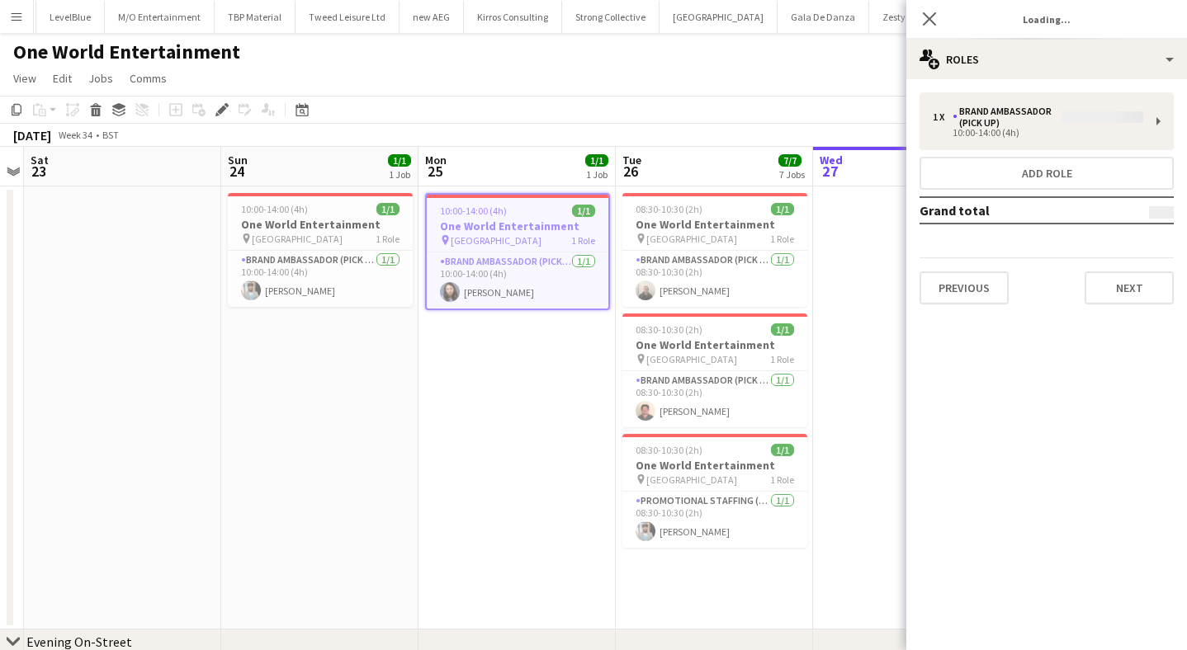
type input "**********"
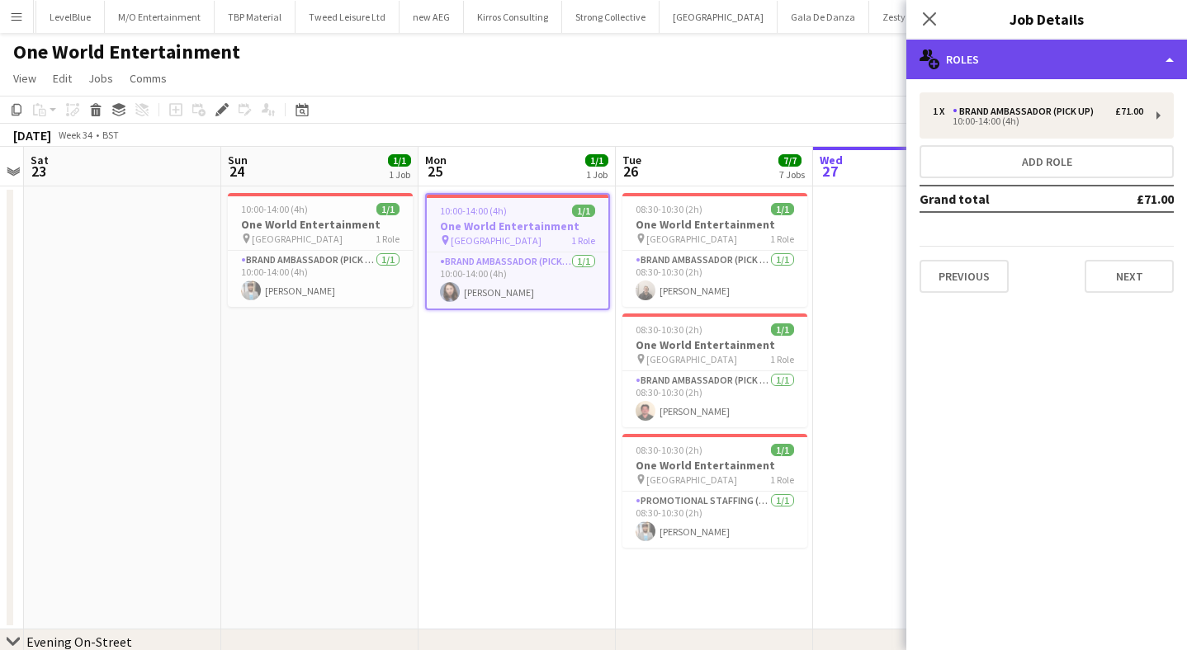
click at [999, 73] on div "multiple-users-add Roles" at bounding box center [1046, 60] width 281 height 40
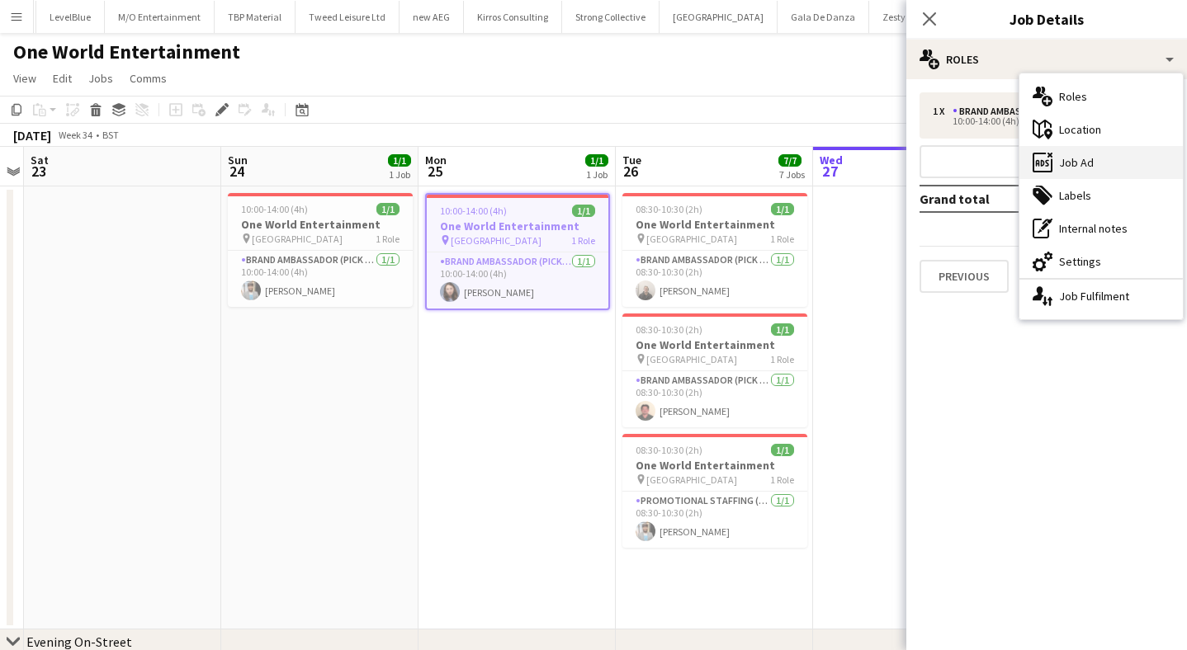
click at [1088, 168] on div "ads-window Job Ad" at bounding box center [1100, 162] width 163 height 33
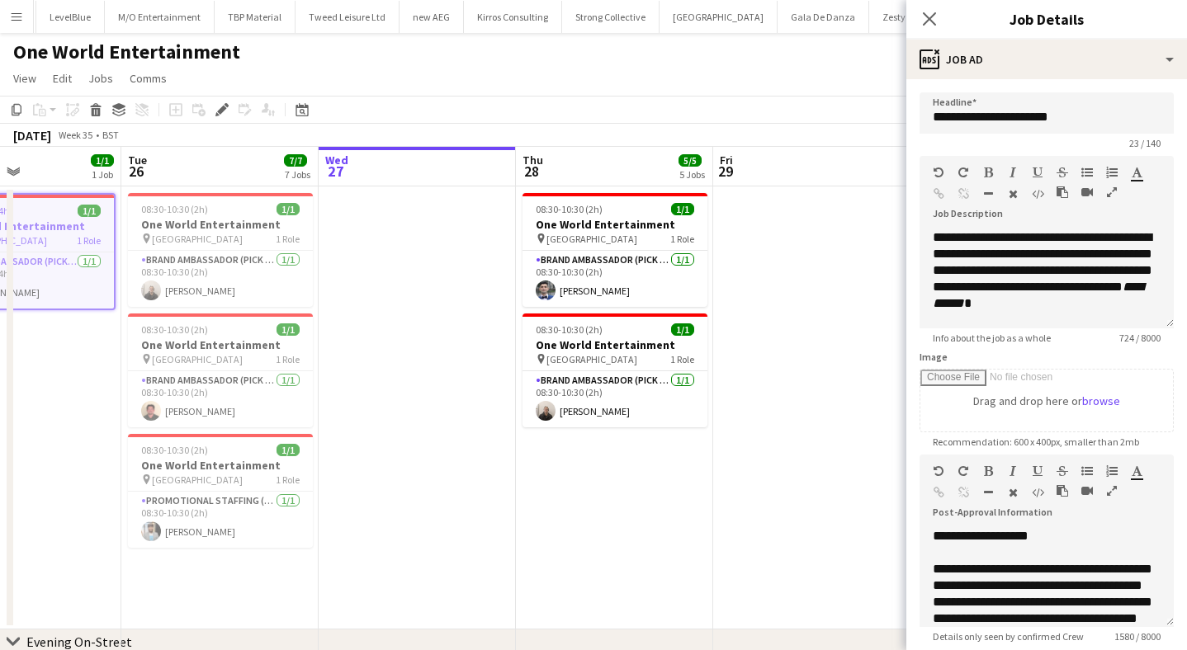
scroll to position [0, 688]
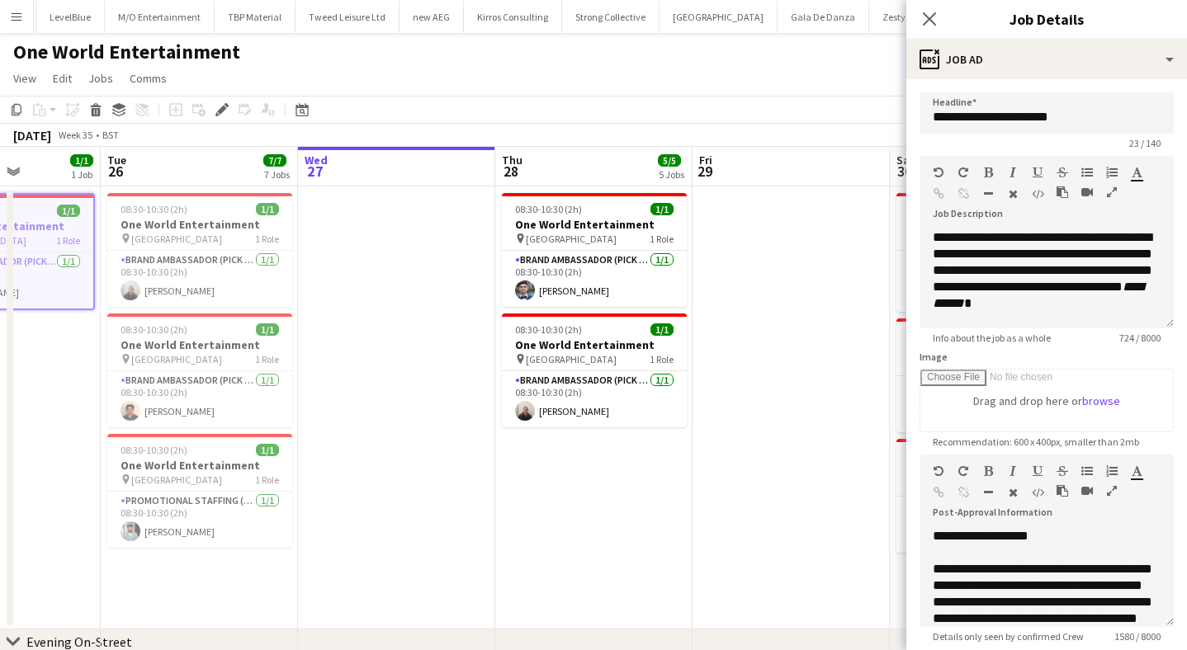
click at [522, 506] on app-date-cell "08:30-10:30 (2h) 1/1 One World Entertainment pin Brixton Station 1 Role Brand A…" at bounding box center [593, 408] width 197 height 443
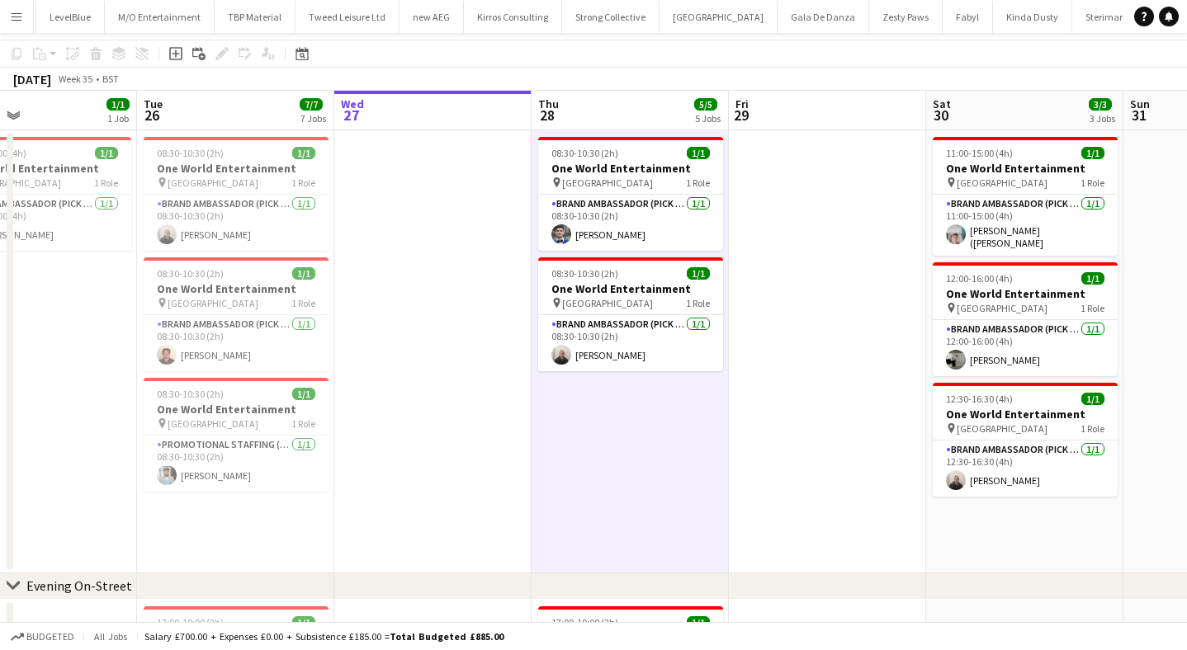
scroll to position [0, 0]
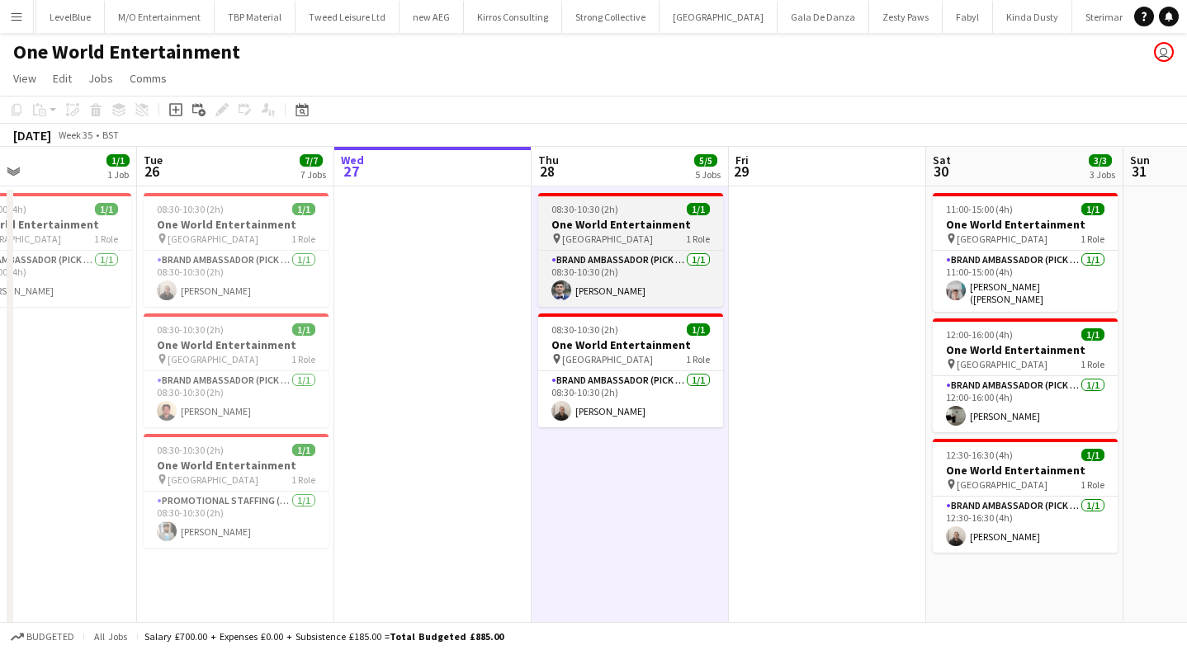
click at [612, 217] on h3 "One World Entertainment" at bounding box center [630, 224] width 185 height 15
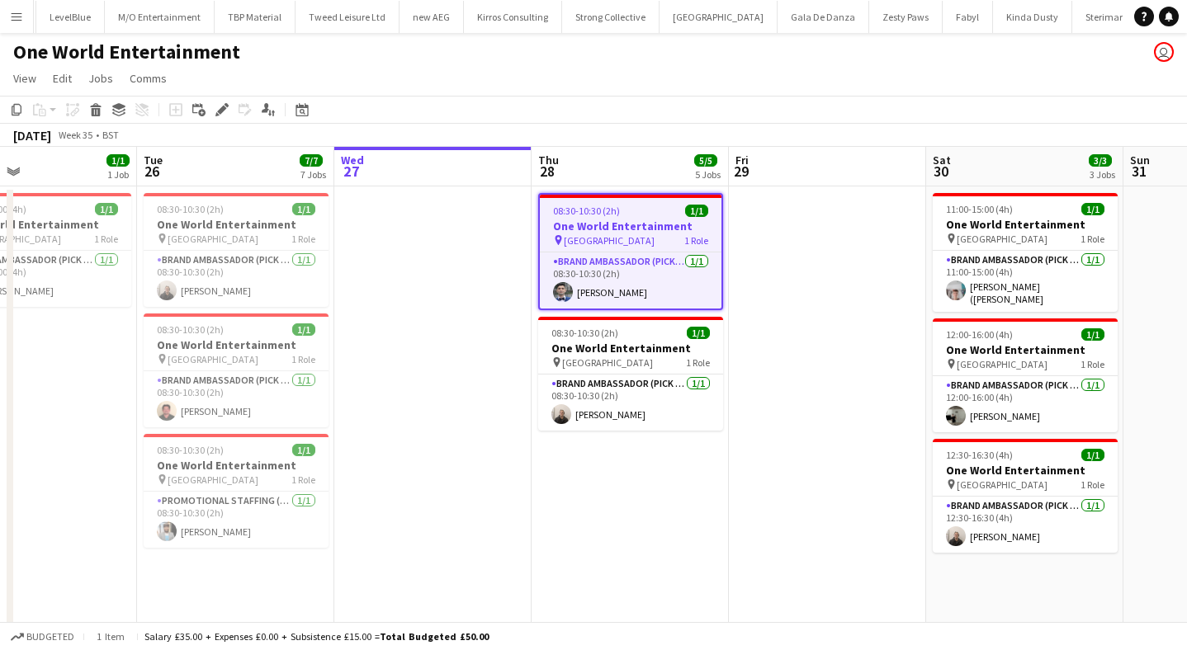
click at [612, 217] on app-job-card "08:30-10:30 (2h) 1/1 One World Entertainment pin Brixton Station 1 Role Brand A…" at bounding box center [630, 251] width 185 height 117
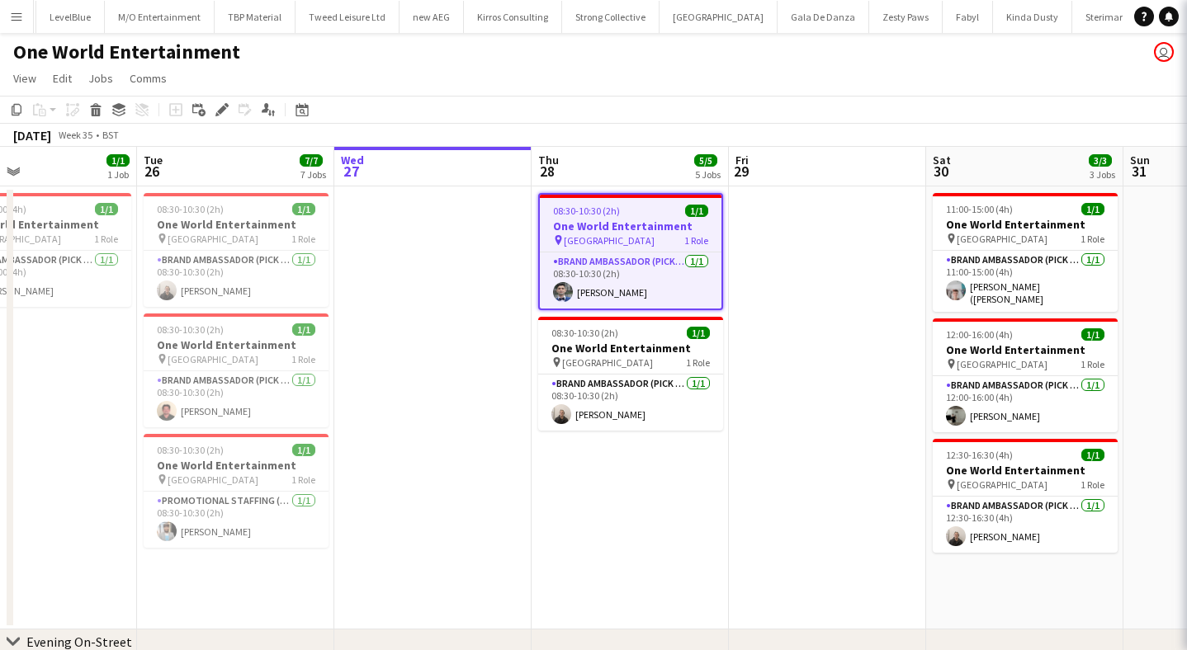
type input "**********"
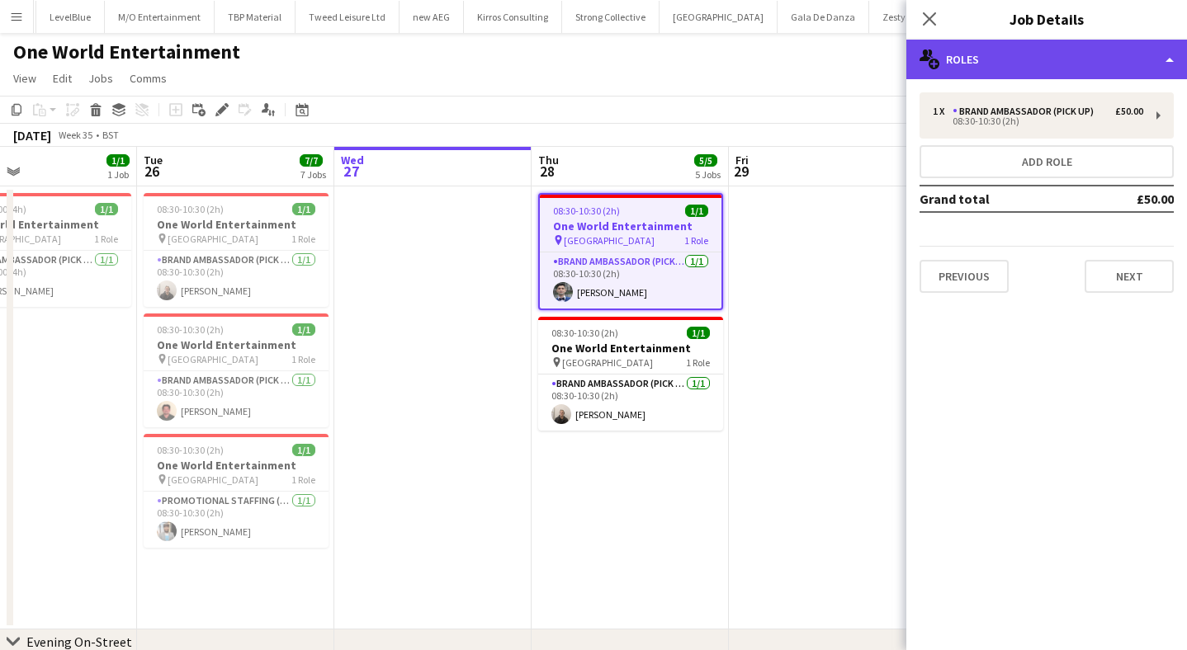
click at [1028, 57] on div "multiple-users-add Roles" at bounding box center [1046, 60] width 281 height 40
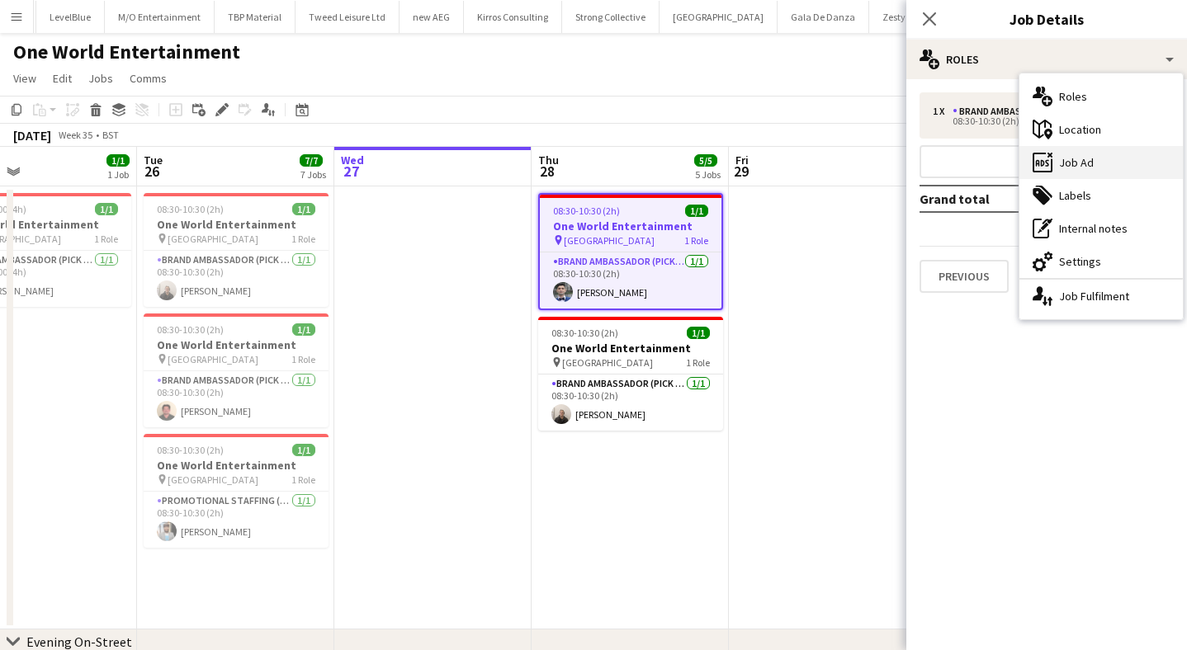
click at [1080, 168] on div "ads-window Job Ad" at bounding box center [1100, 162] width 163 height 33
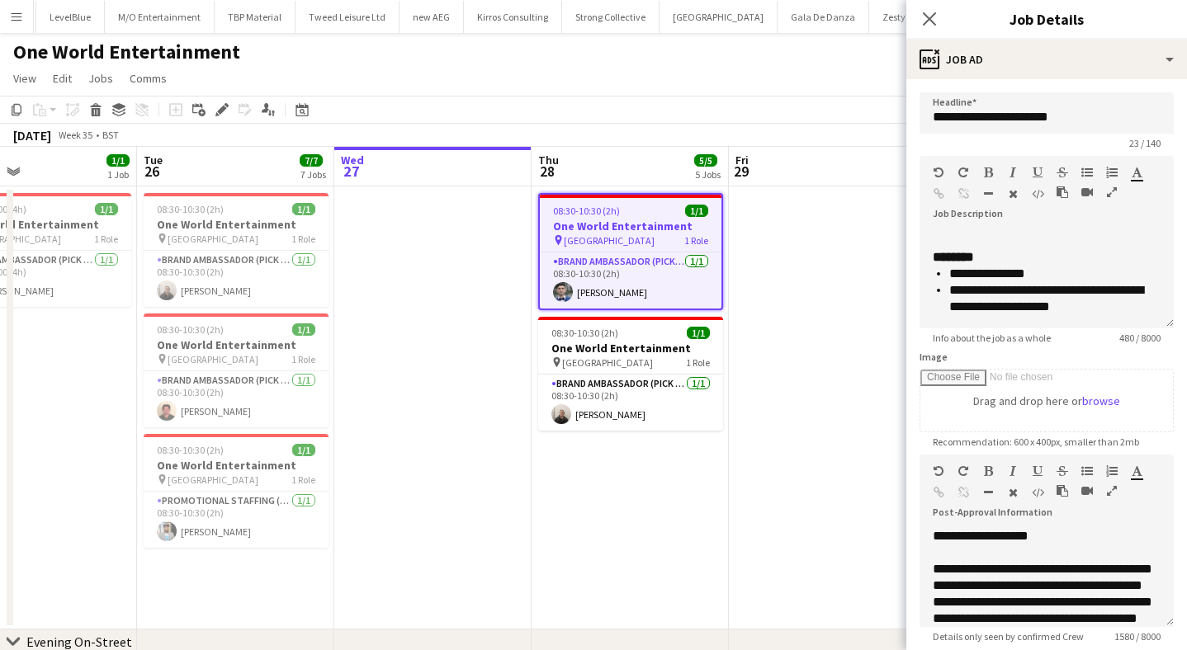
scroll to position [16, 0]
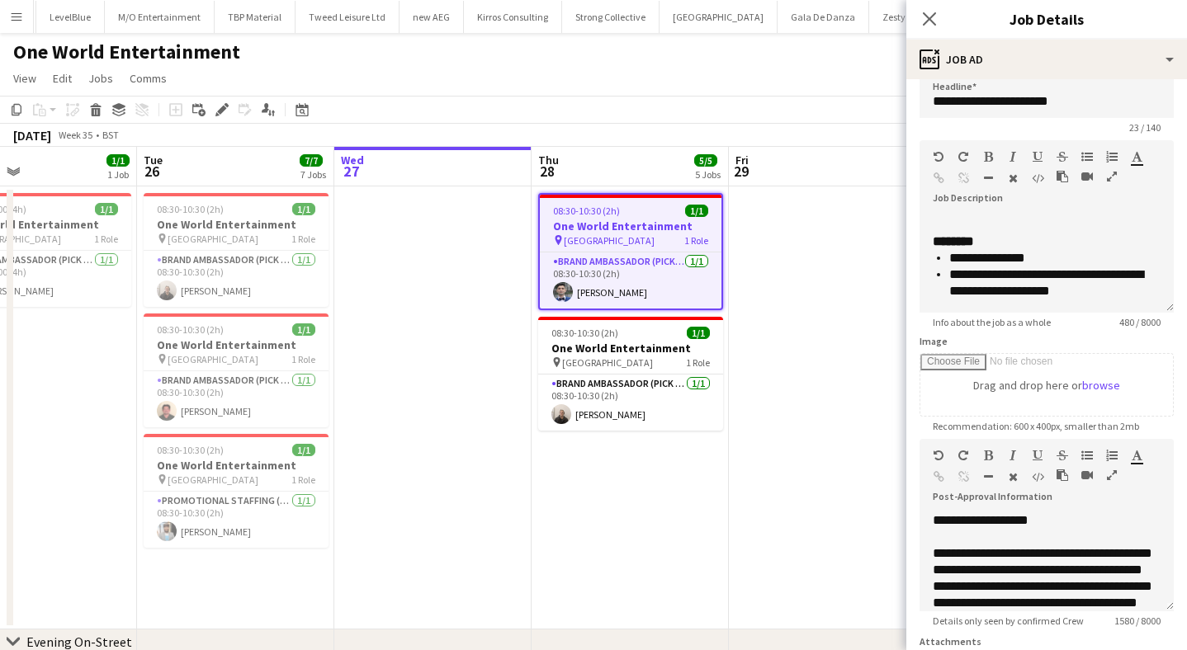
click at [806, 226] on app-date-cell at bounding box center [827, 408] width 197 height 443
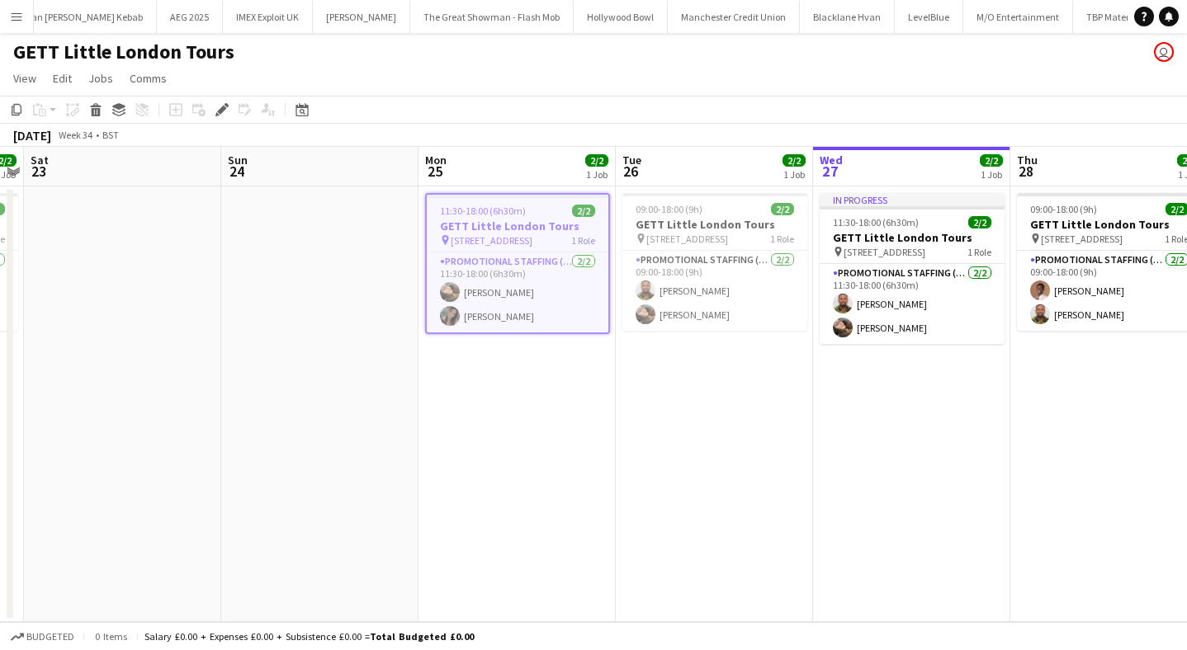
scroll to position [0, 56707]
click at [220, 106] on icon "Edit" at bounding box center [221, 109] width 13 height 13
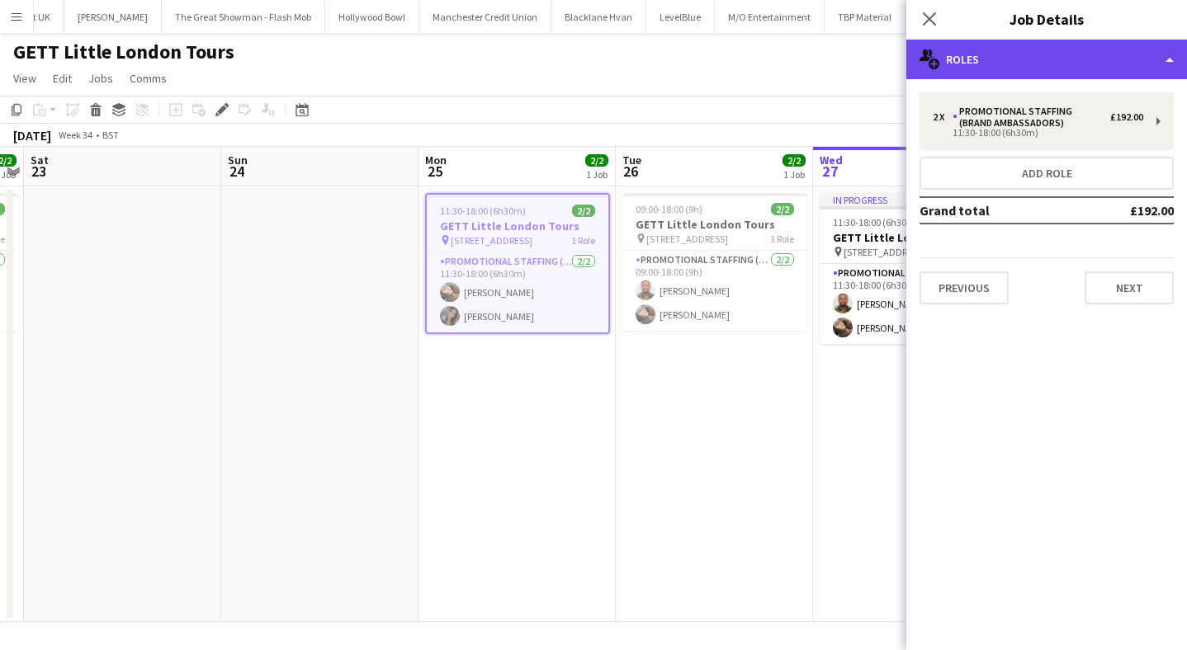
click at [1016, 66] on div "multiple-users-add Roles" at bounding box center [1046, 60] width 281 height 40
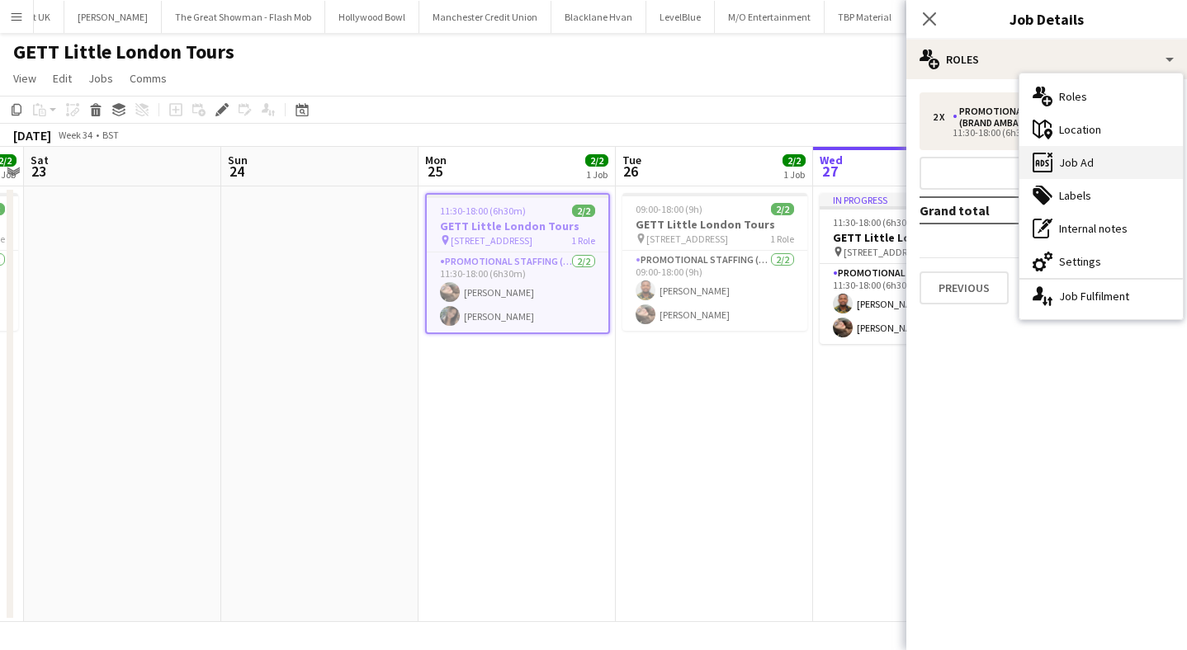
click at [1090, 160] on div "ads-window Job Ad" at bounding box center [1100, 162] width 163 height 33
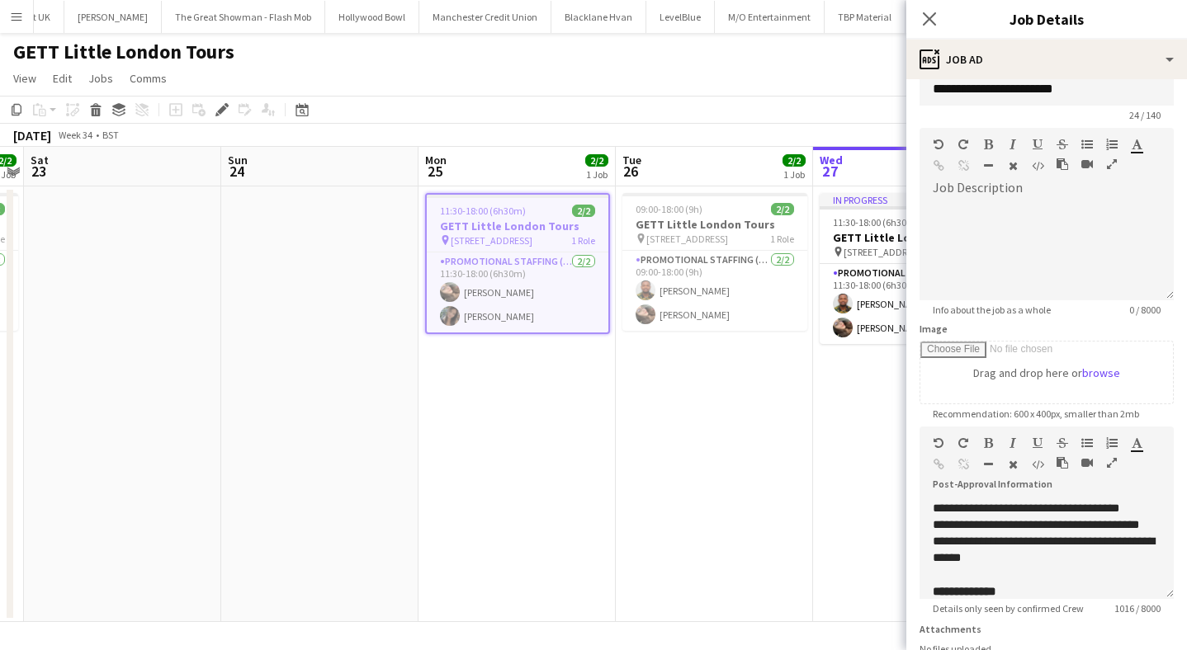
scroll to position [0, 0]
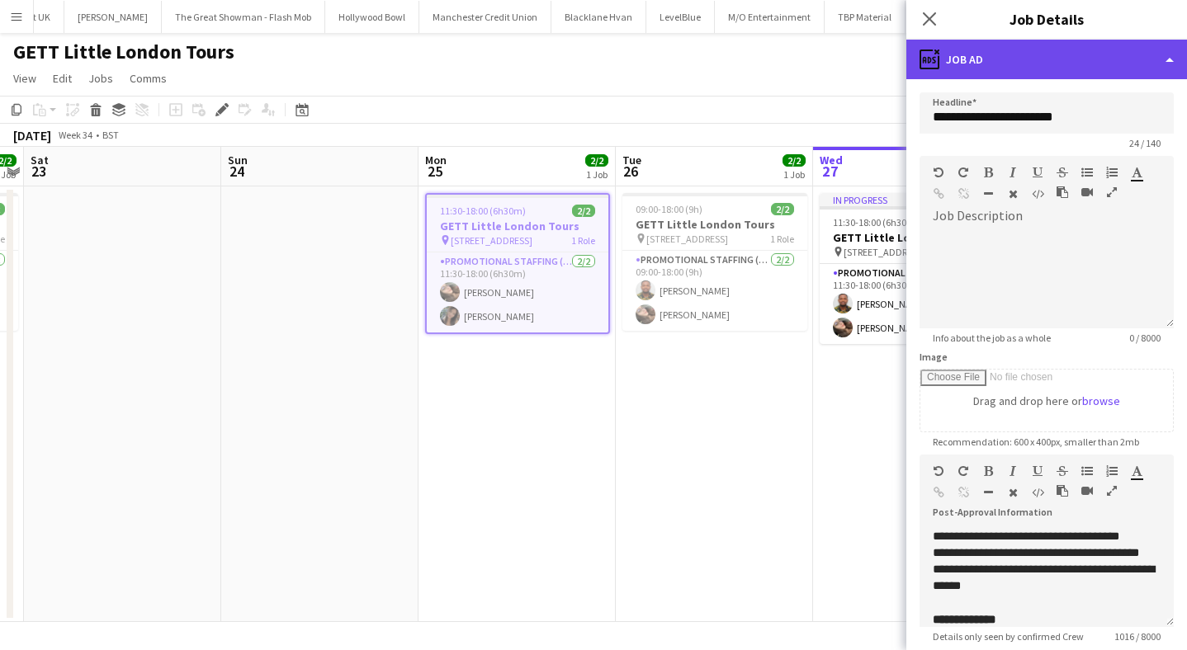
click at [1068, 66] on div "ads-window Job Ad" at bounding box center [1046, 60] width 281 height 40
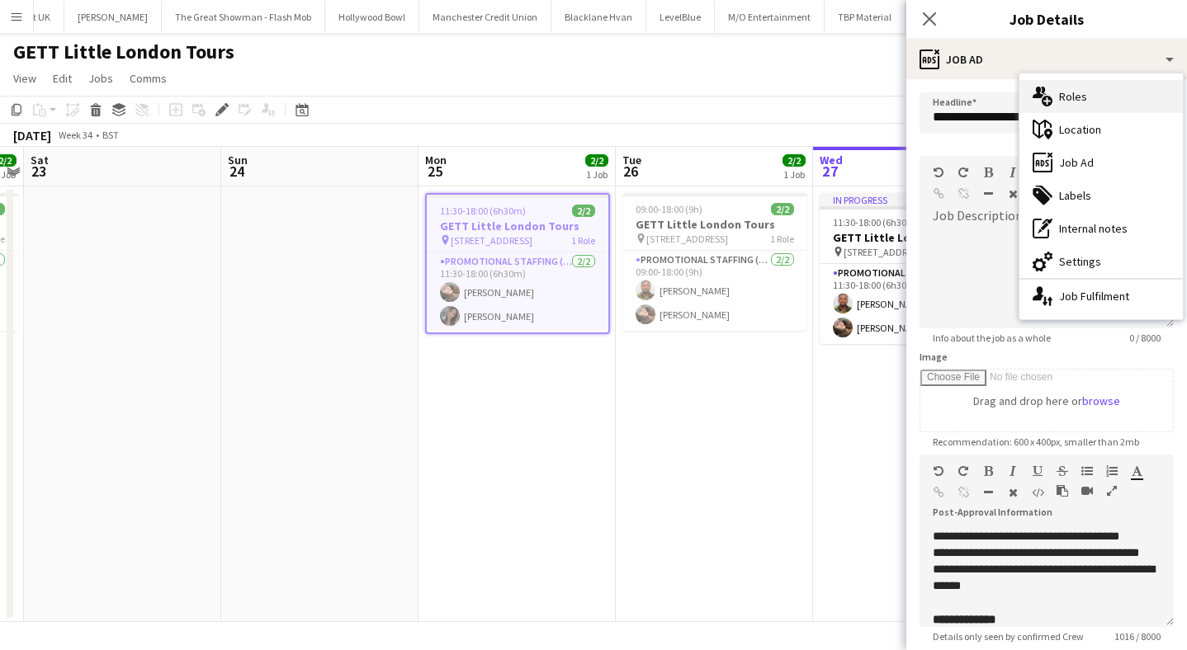
click at [1087, 96] on div "multiple-users-add Roles" at bounding box center [1100, 96] width 163 height 33
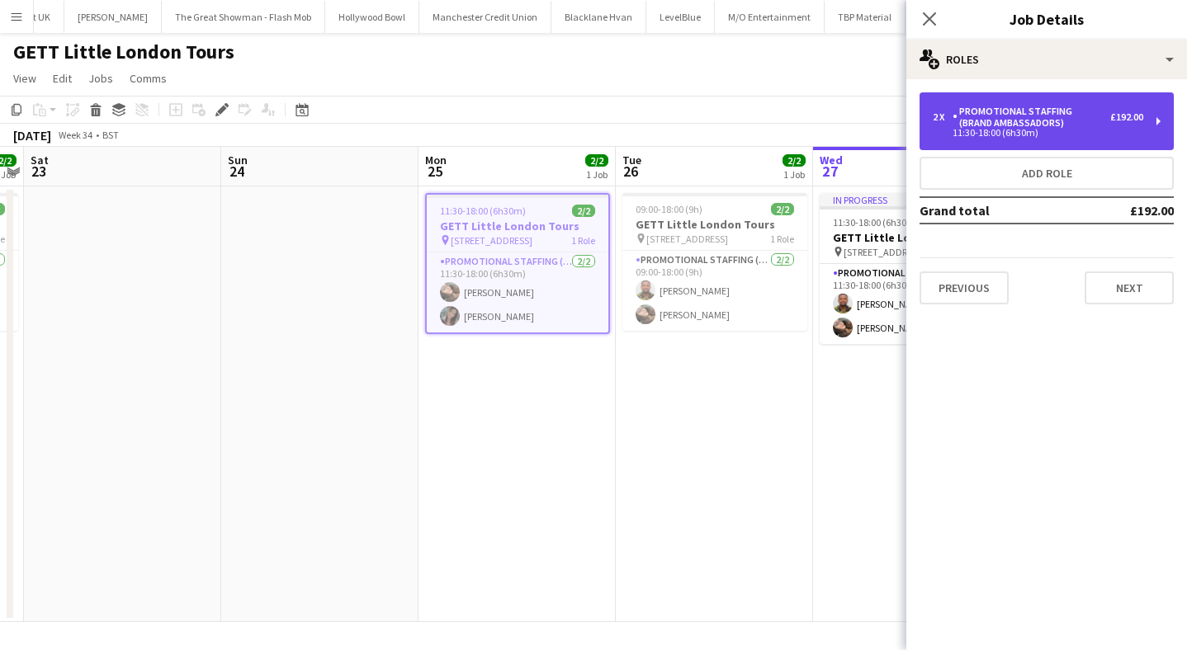
click at [1056, 123] on div "Promotional Staffing (Brand Ambassadors)" at bounding box center [1031, 117] width 158 height 23
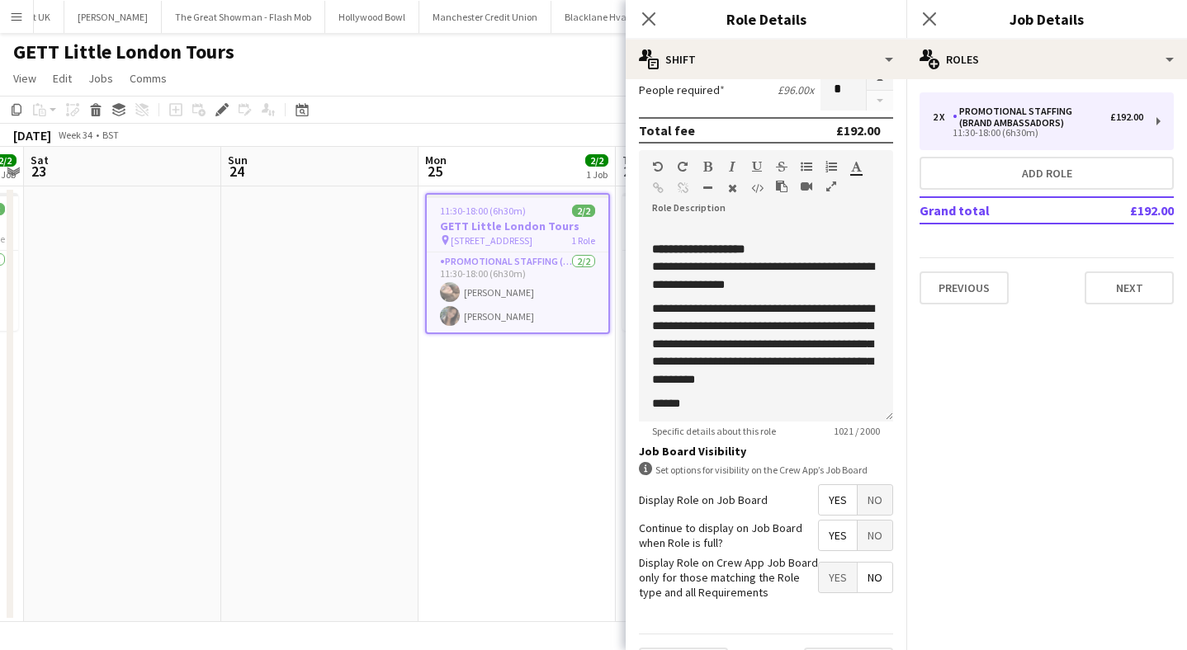
click at [536, 400] on app-date-cell "11:30-18:00 (6h30m) 2/2 GETT Little London Tours pin 5 Belvedere Road SE1 7PB 1…" at bounding box center [516, 405] width 197 height 436
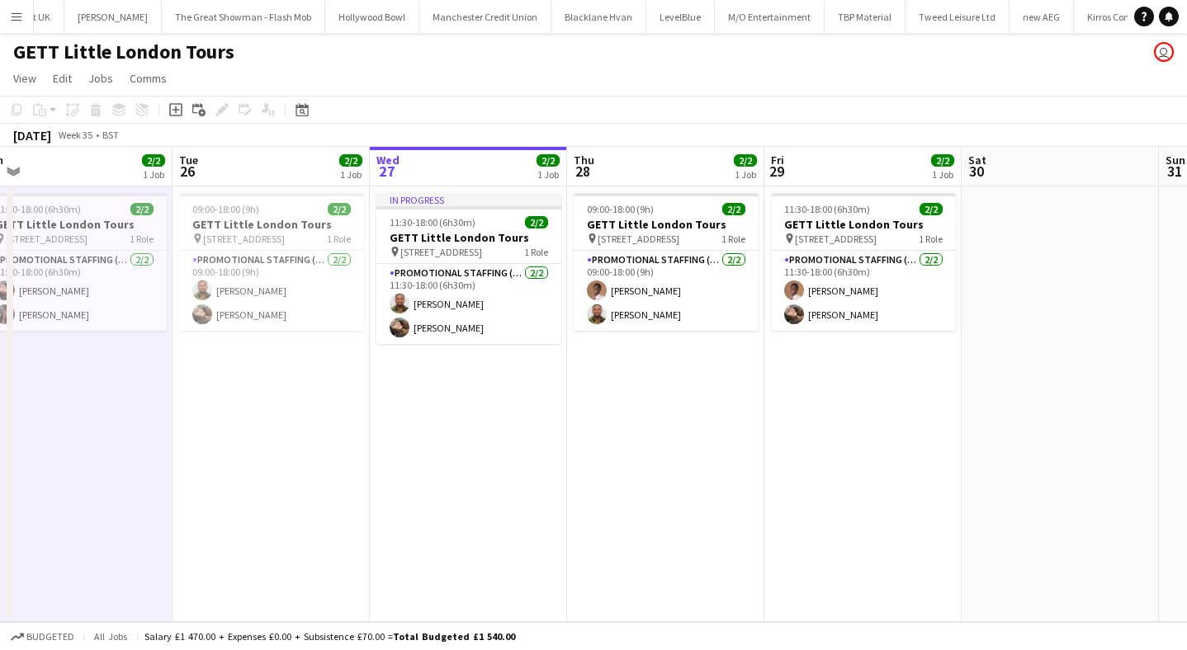
scroll to position [0, 417]
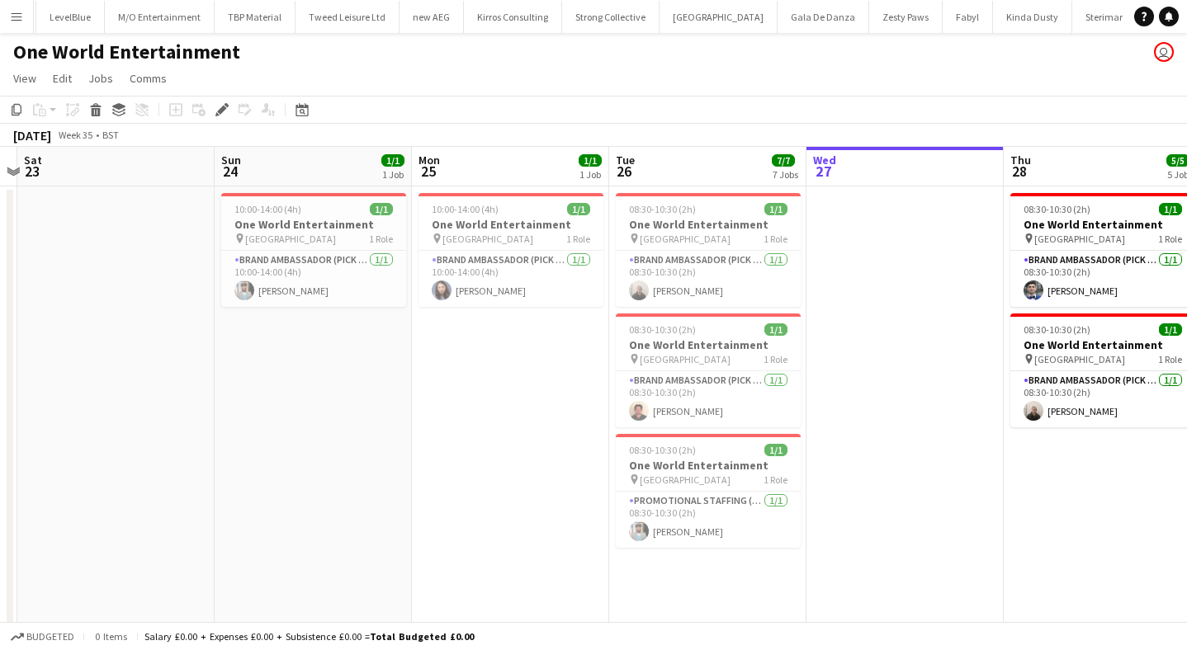
scroll to position [0, 477]
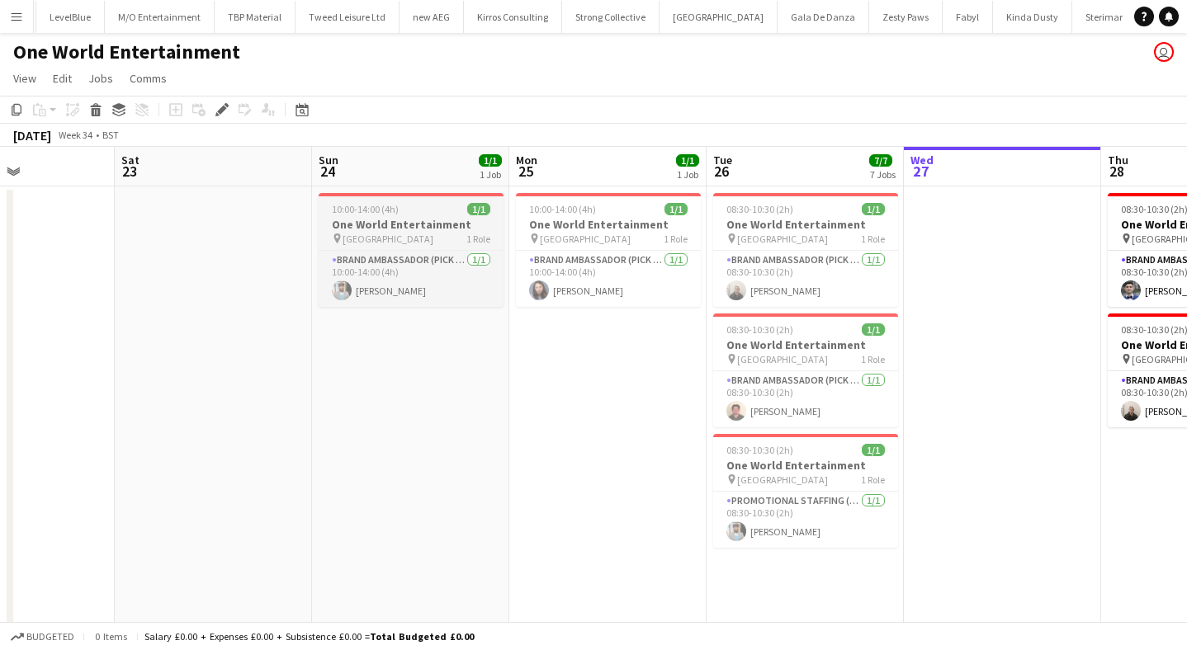
click at [409, 217] on h3 "One World Entertainment" at bounding box center [411, 224] width 185 height 15
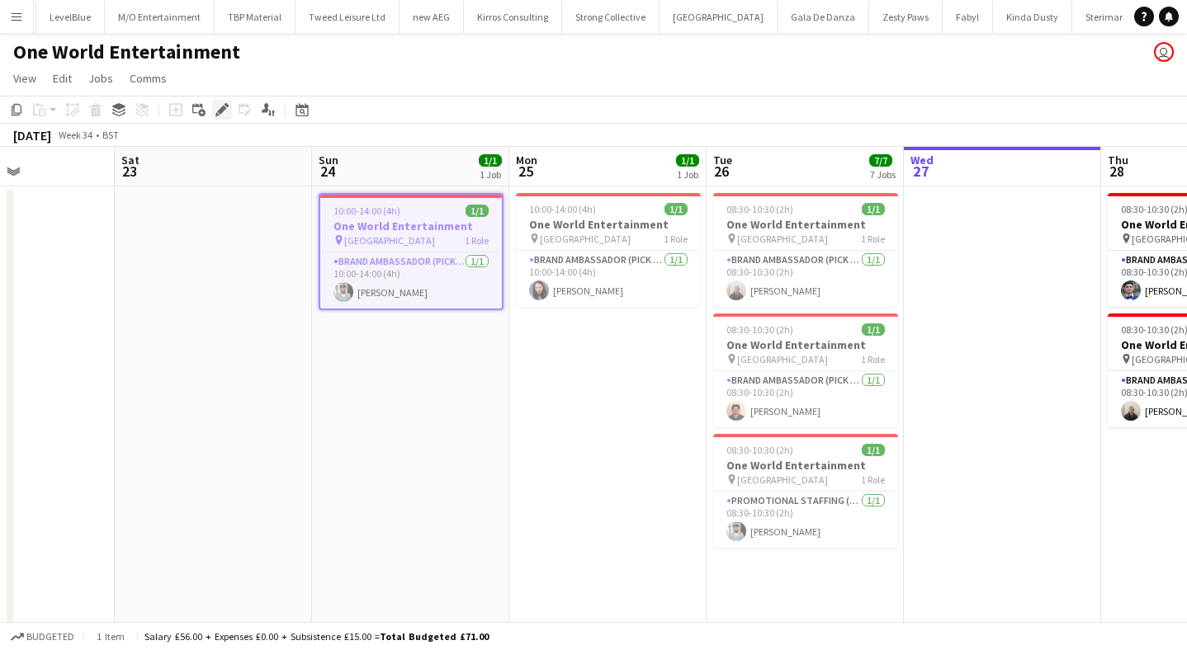
click at [229, 111] on div "Edit" at bounding box center [222, 110] width 20 height 20
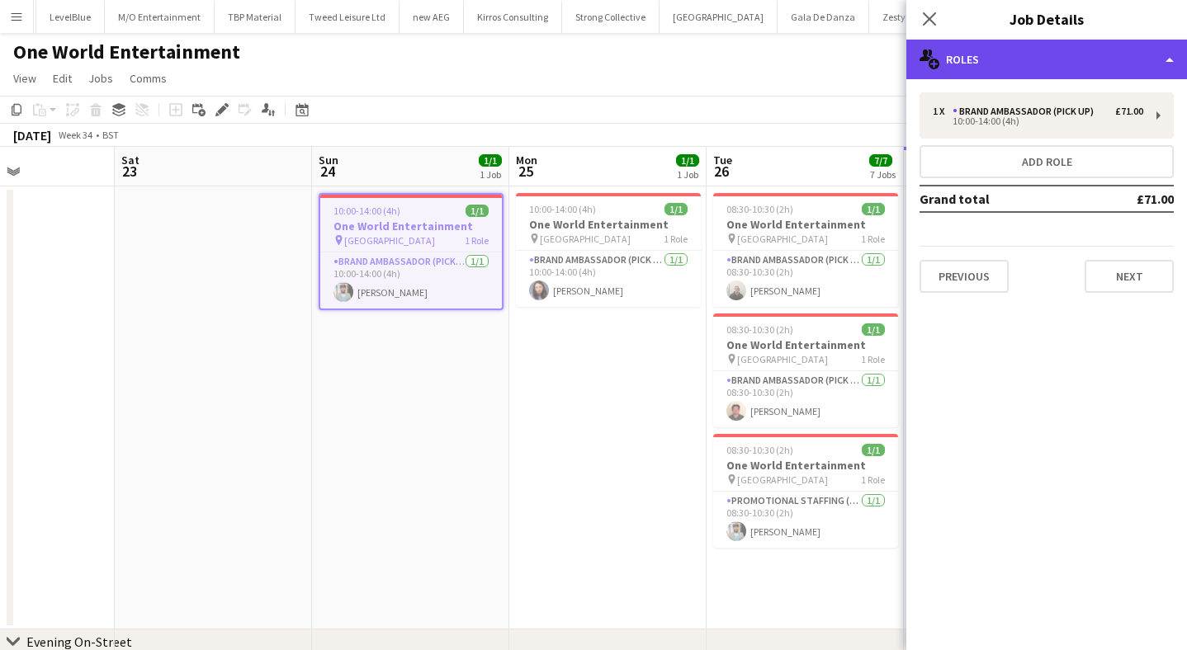
click at [1016, 52] on div "multiple-users-add Roles" at bounding box center [1046, 60] width 281 height 40
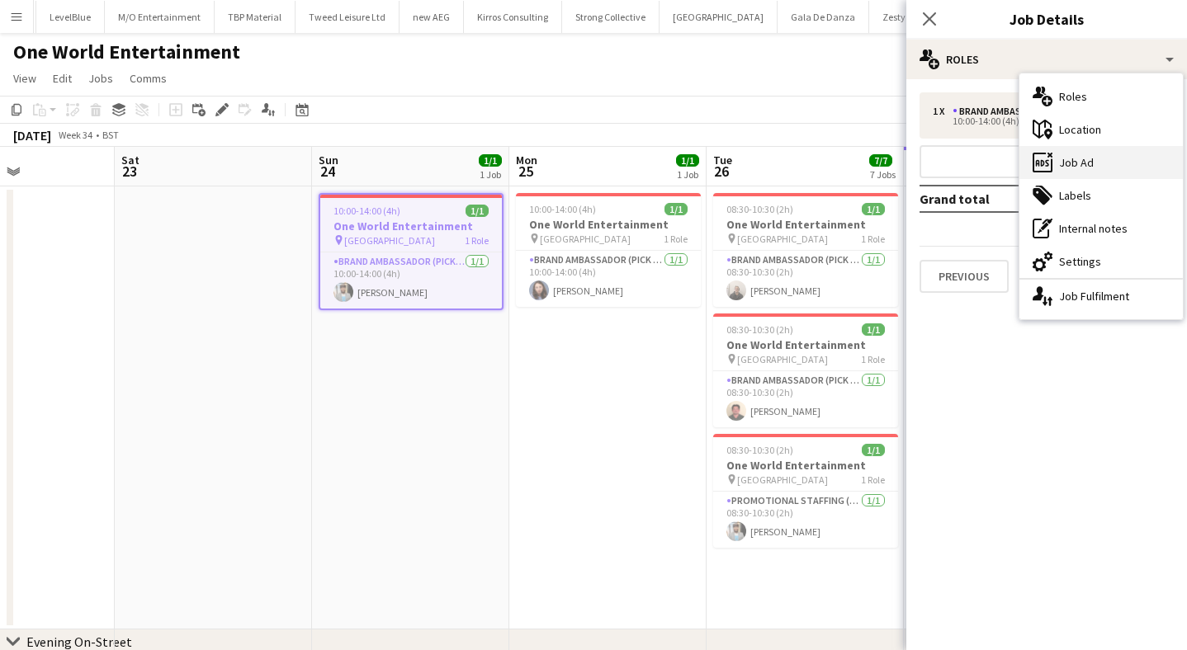
click at [1086, 154] on div "ads-window Job Ad" at bounding box center [1100, 162] width 163 height 33
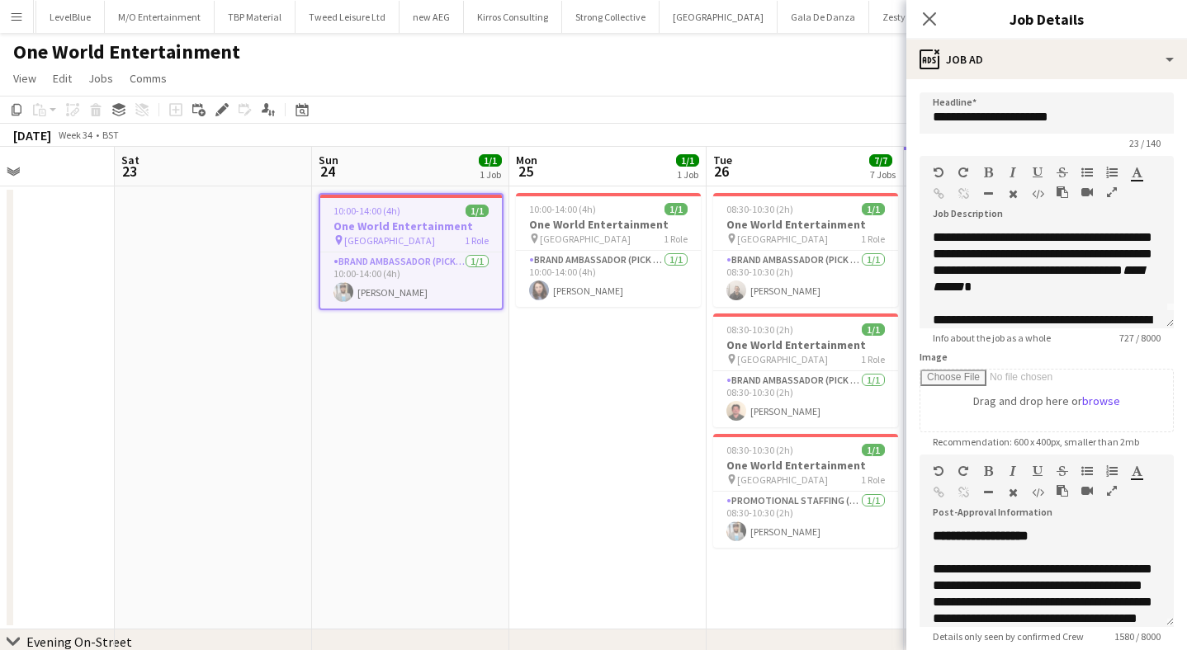
scroll to position [0, 0]
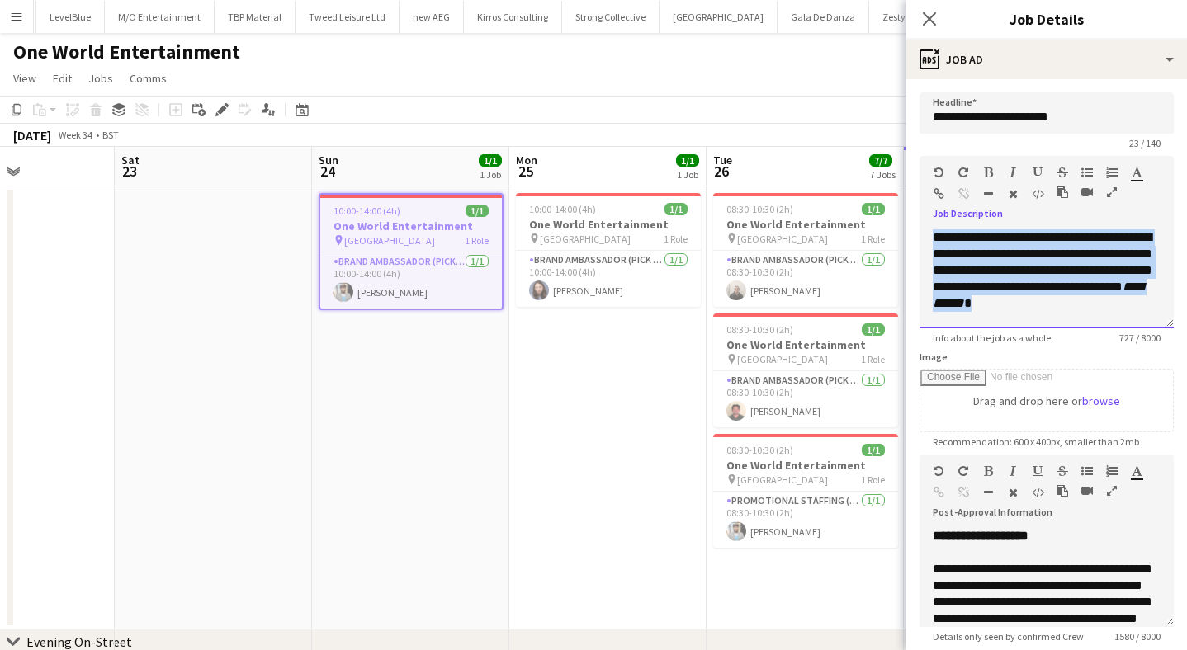
drag, startPoint x: 932, startPoint y: 235, endPoint x: 1152, endPoint y: 301, distance: 230.0
click at [1152, 301] on p "**********" at bounding box center [1047, 270] width 228 height 83
copy p "**********"
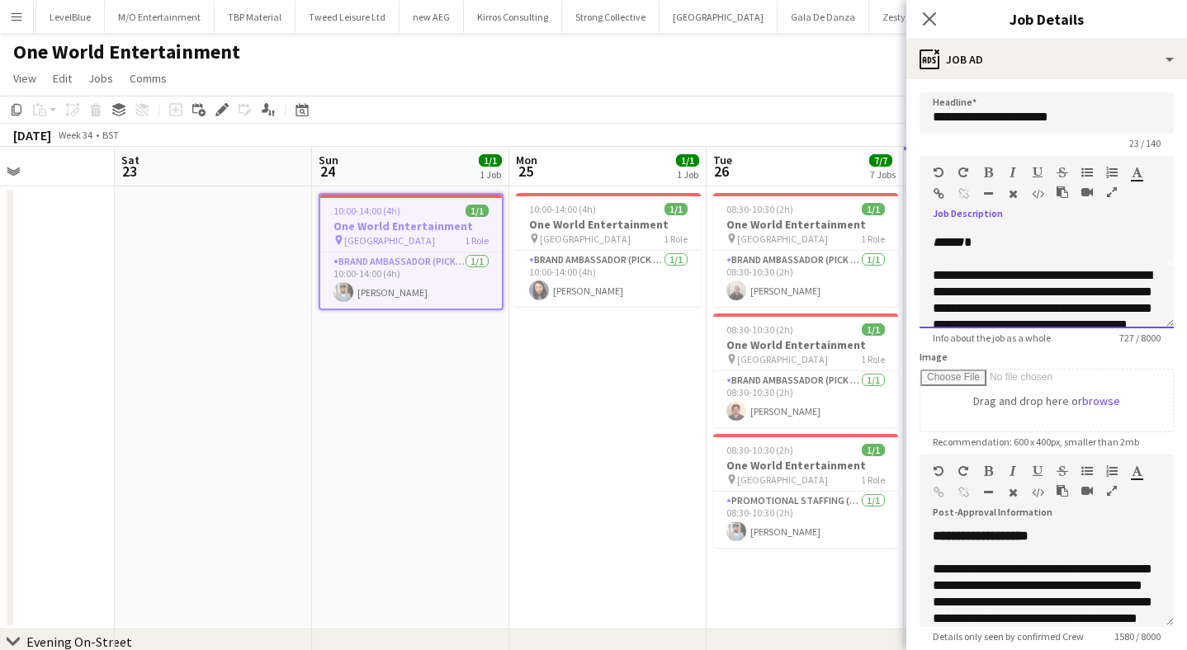
click at [1057, 279] on p "**********" at bounding box center [1047, 308] width 228 height 83
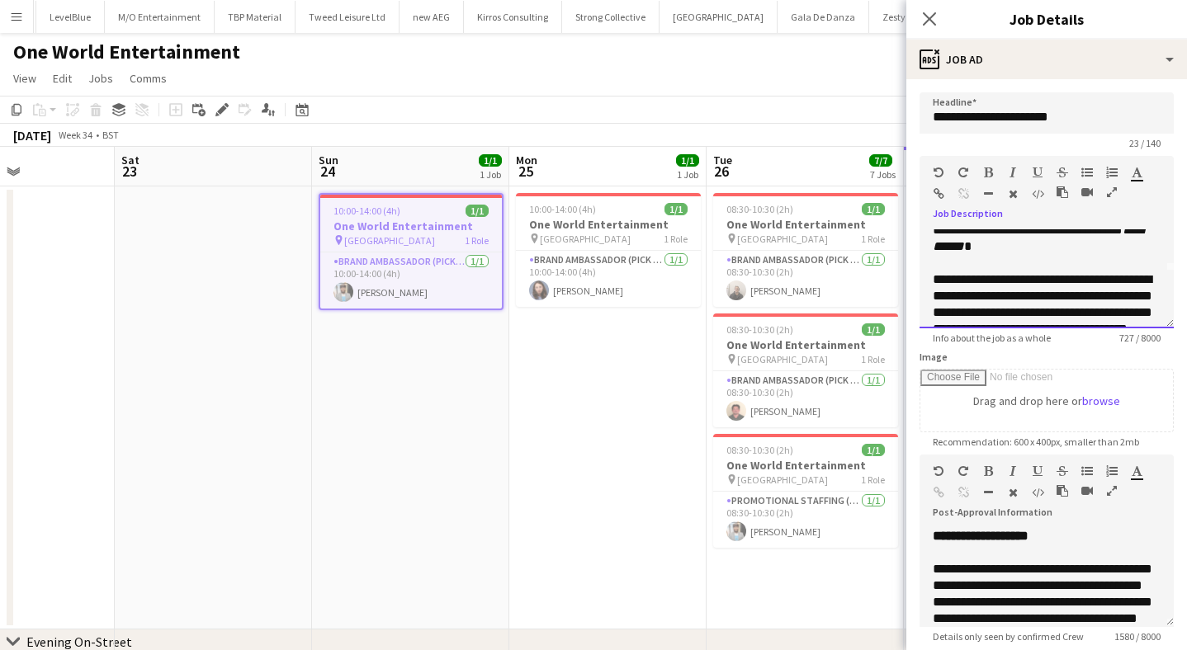
scroll to position [52, 0]
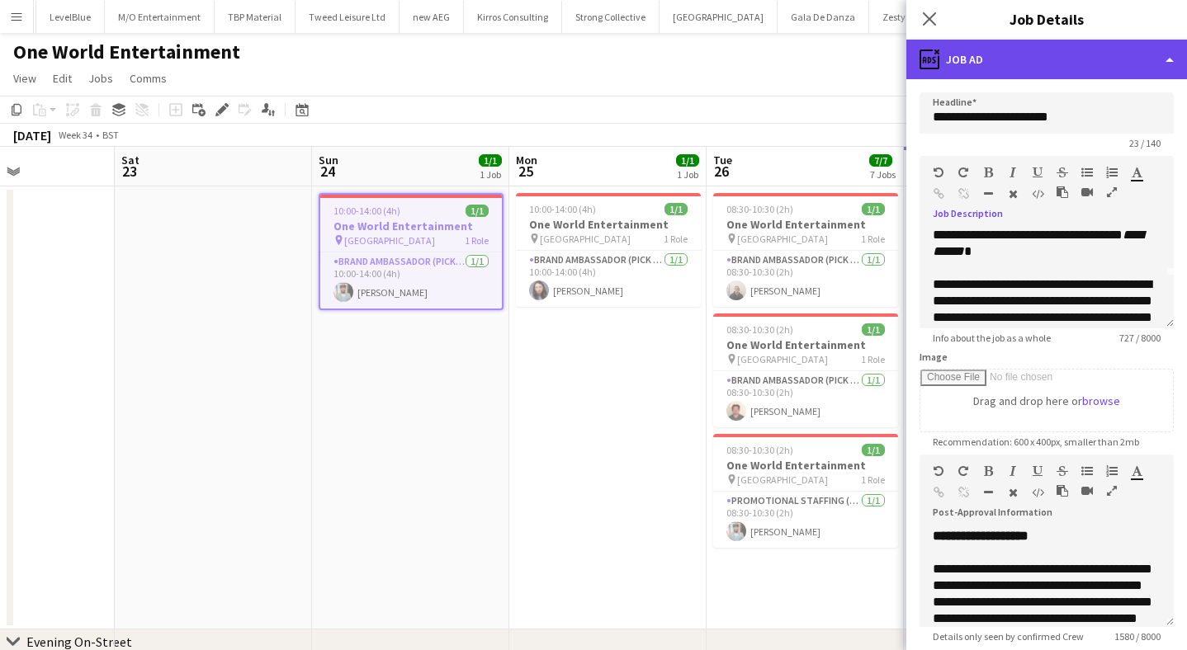
click at [1014, 56] on div "ads-window Job Ad" at bounding box center [1046, 60] width 281 height 40
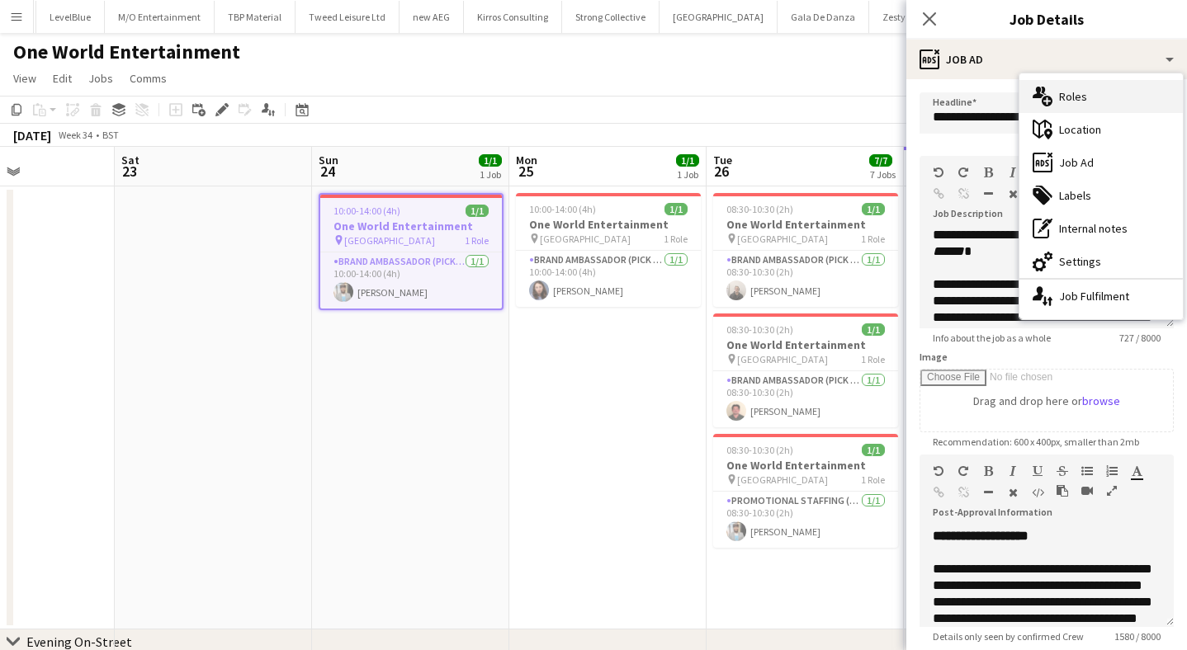
click at [1077, 85] on div "multiple-users-add Roles" at bounding box center [1100, 96] width 163 height 33
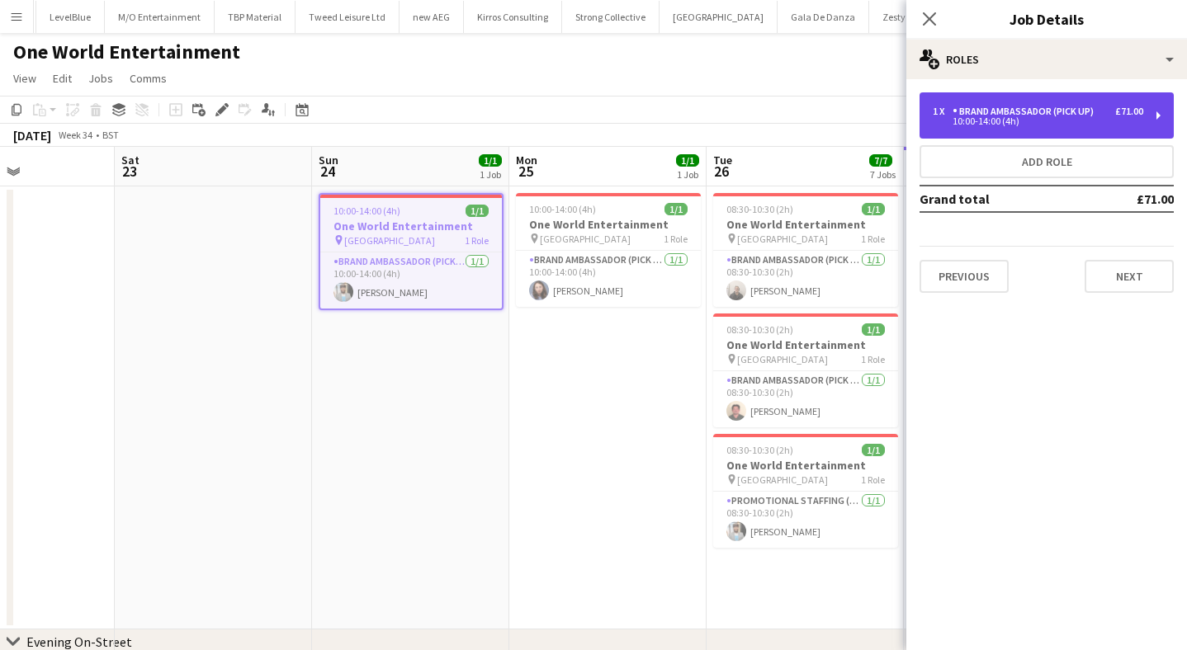
click at [1052, 115] on div "Brand Ambassador (Pick up)" at bounding box center [1026, 112] width 148 height 12
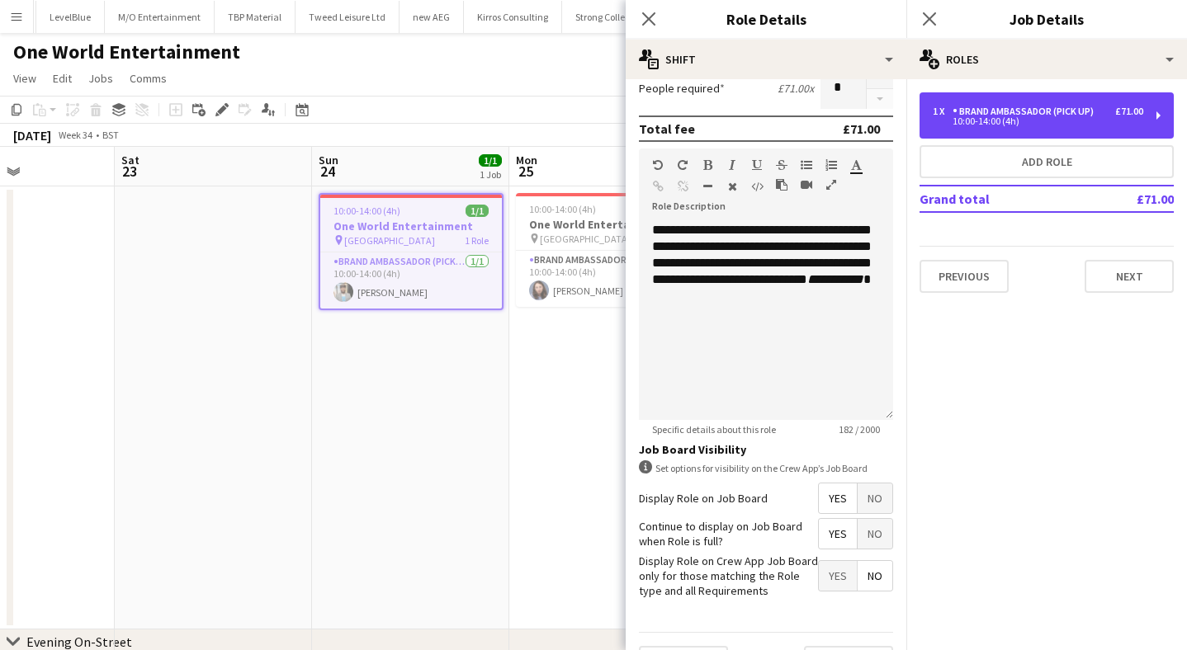
scroll to position [429, 0]
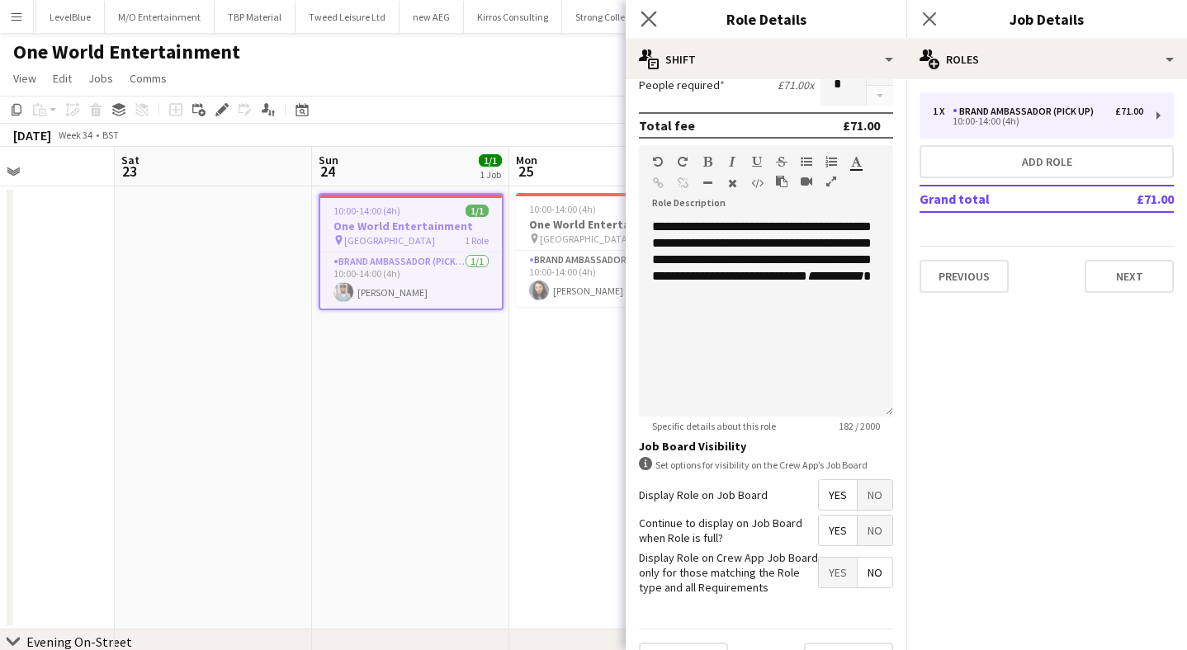
click at [654, 27] on app-icon "Close pop-in" at bounding box center [649, 19] width 24 height 24
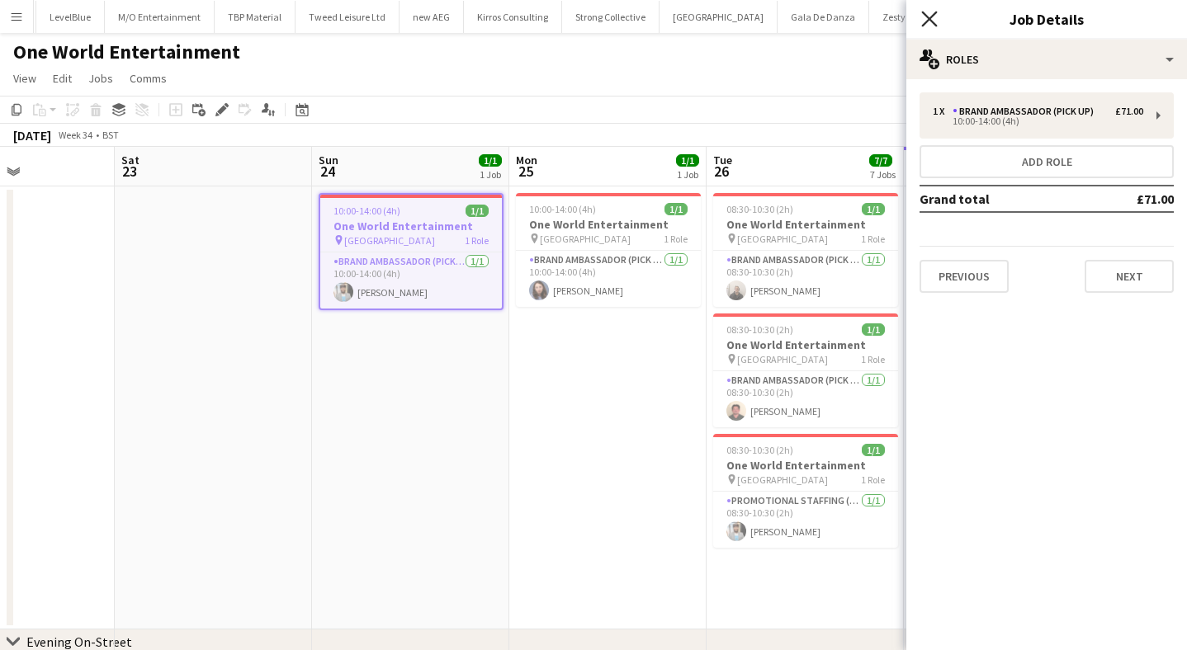
click at [927, 18] on icon "Close pop-in" at bounding box center [929, 19] width 16 height 16
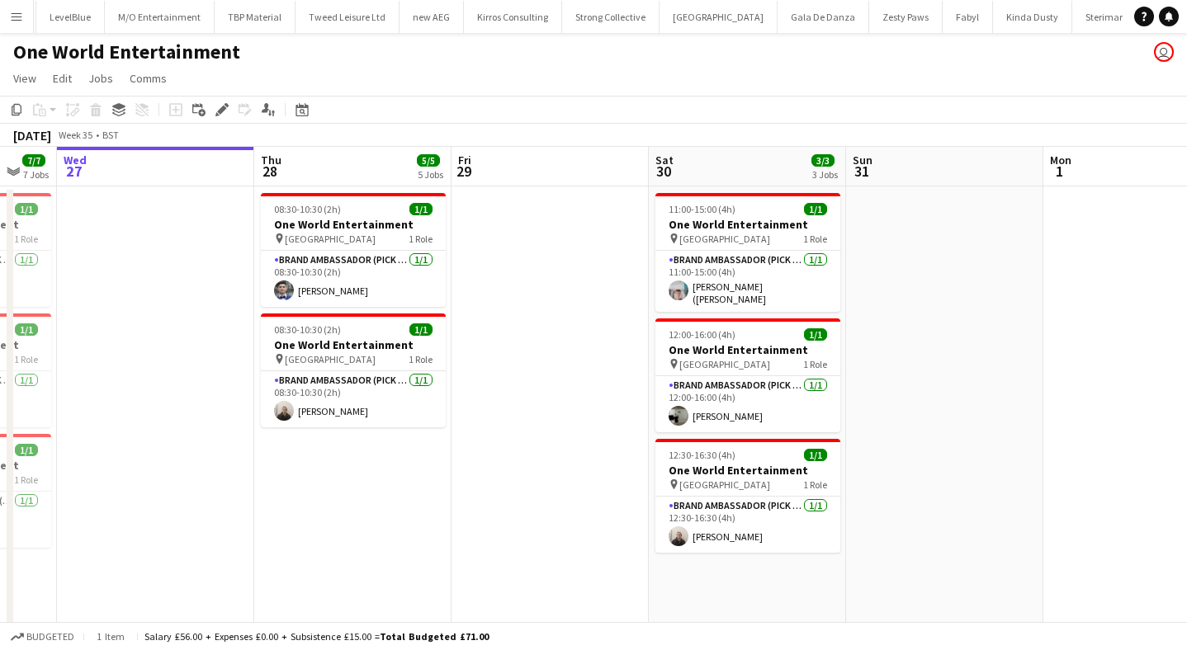
scroll to position [0, 537]
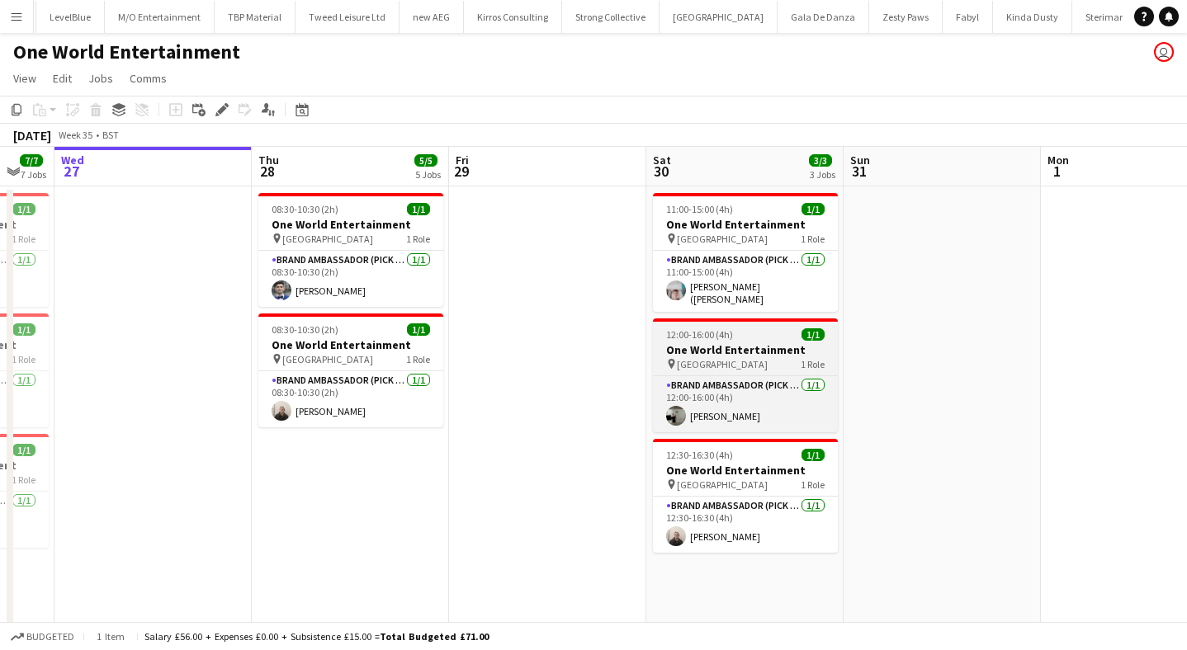
click at [756, 343] on h3 "One World Entertainment" at bounding box center [745, 350] width 185 height 15
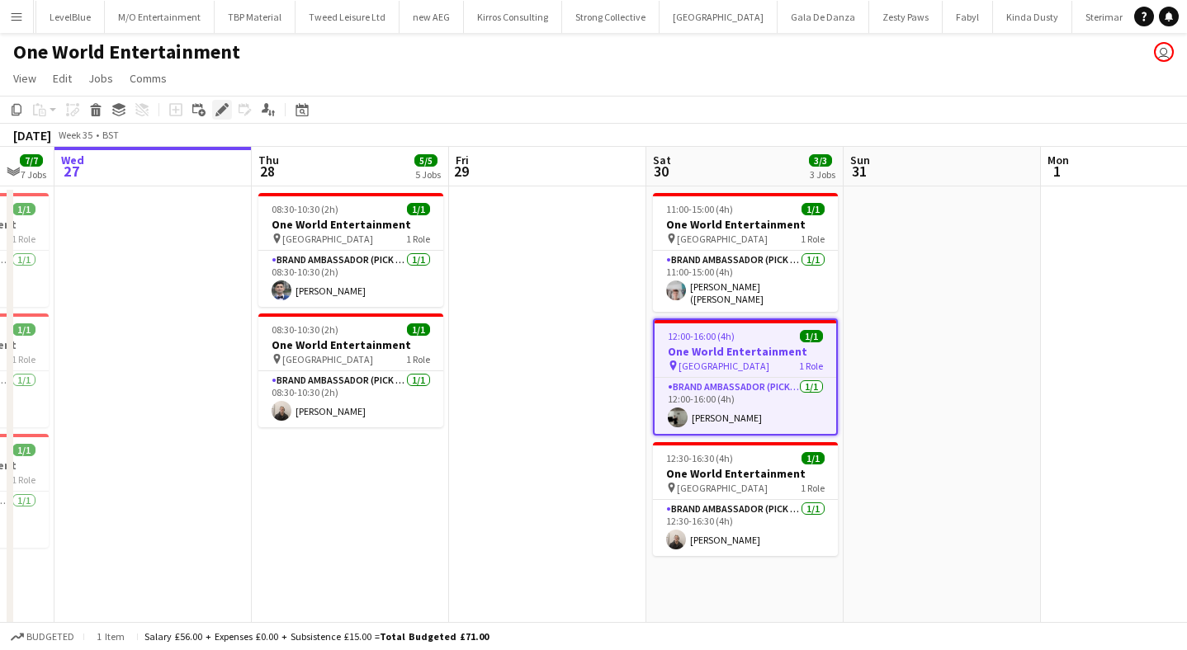
click at [224, 113] on icon "Edit" at bounding box center [221, 109] width 13 height 13
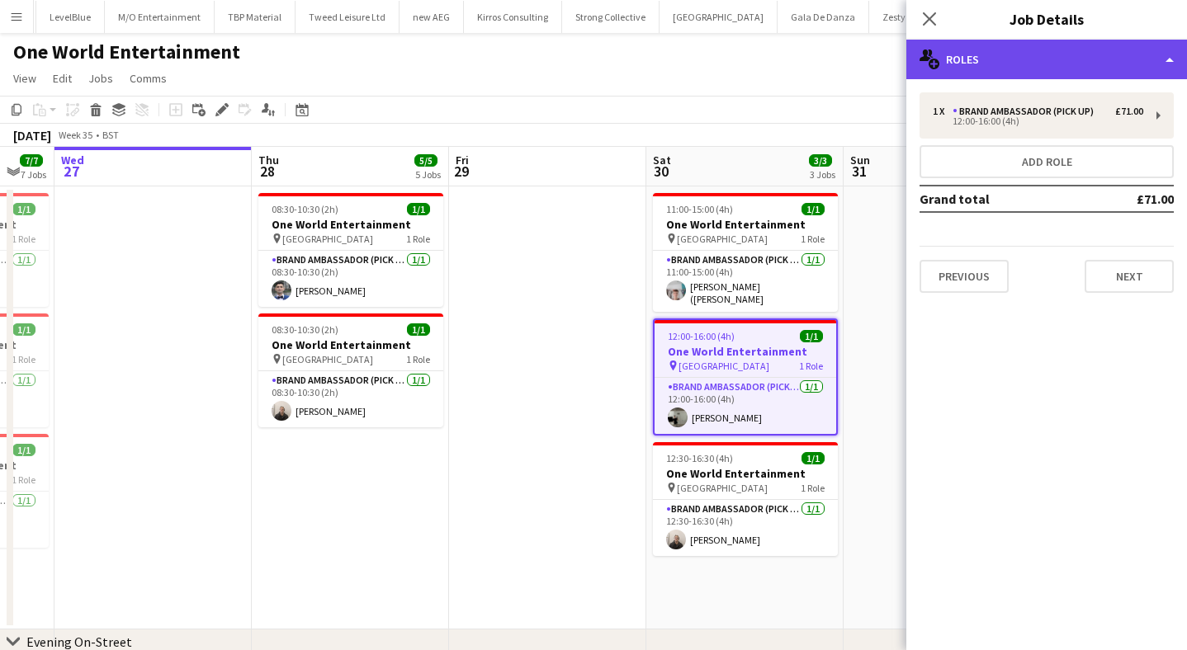
click at [1058, 50] on div "multiple-users-add Roles" at bounding box center [1046, 60] width 281 height 40
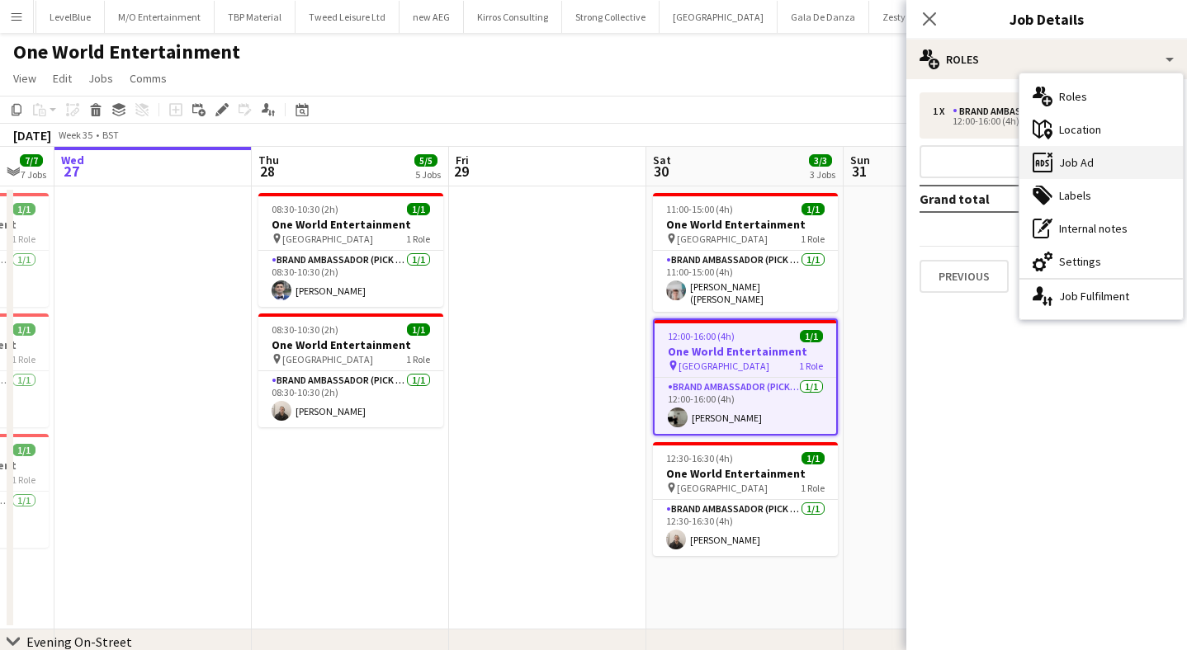
click at [1093, 167] on div "ads-window Job Ad" at bounding box center [1100, 162] width 163 height 33
